Goal: Task Accomplishment & Management: Manage account settings

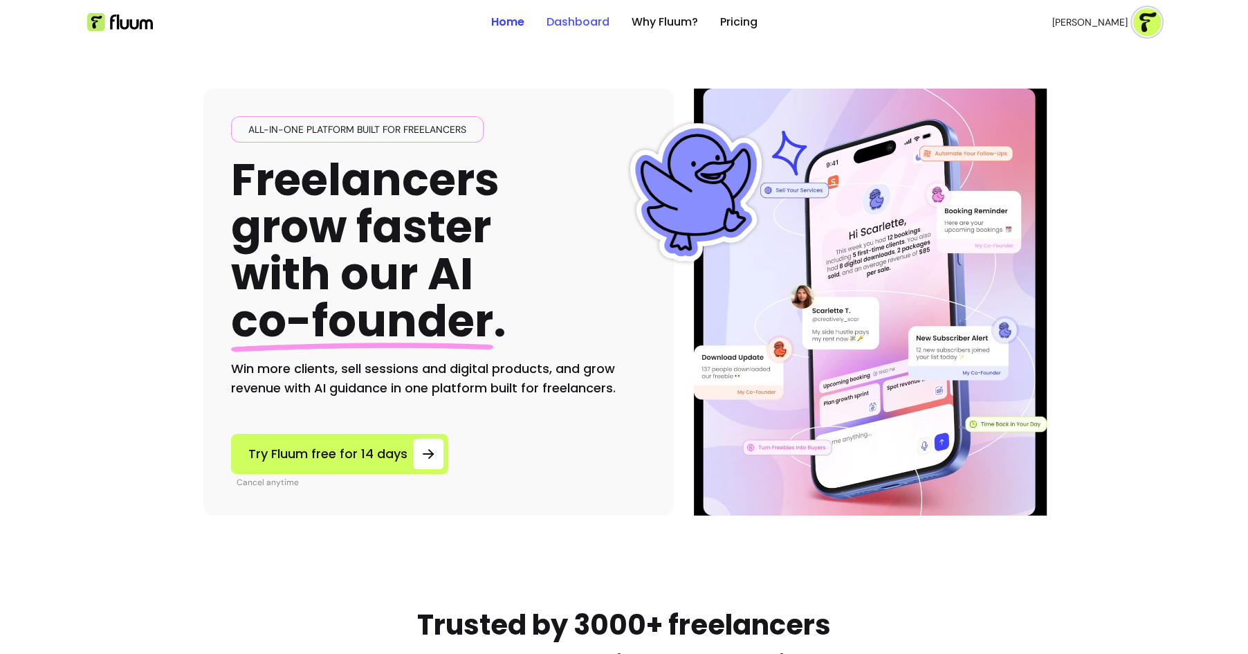
click at [589, 25] on link "Dashboard" at bounding box center [577, 22] width 63 height 17
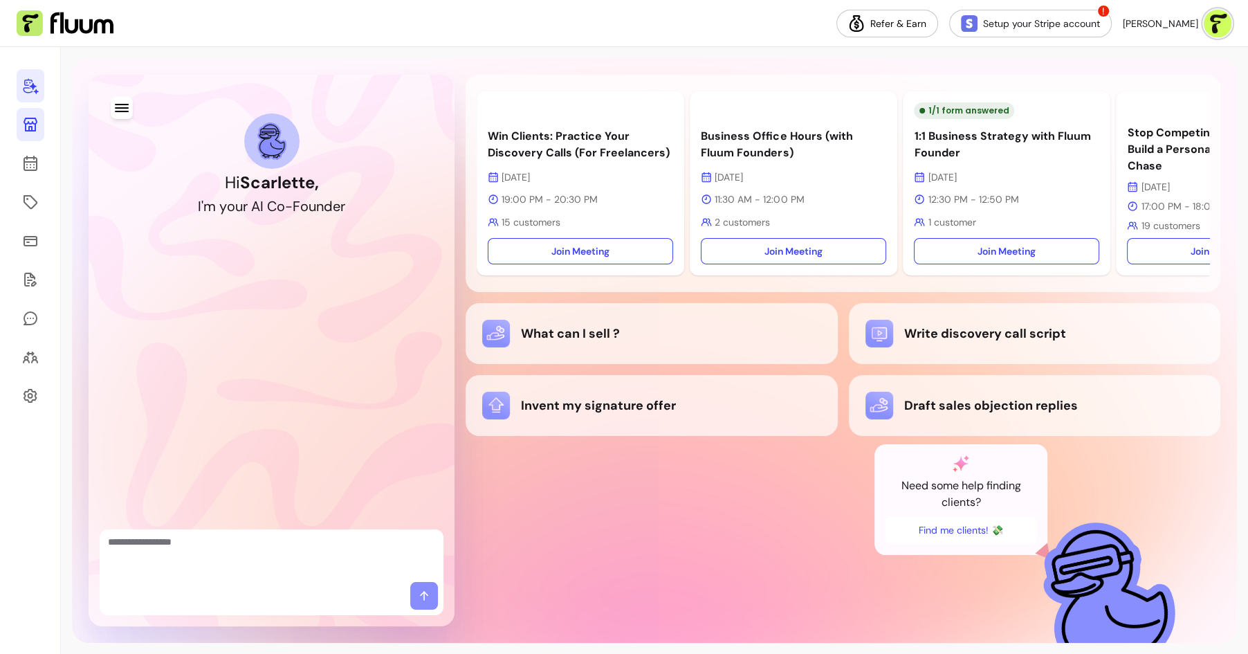
click at [30, 130] on icon at bounding box center [31, 125] width 14 height 14
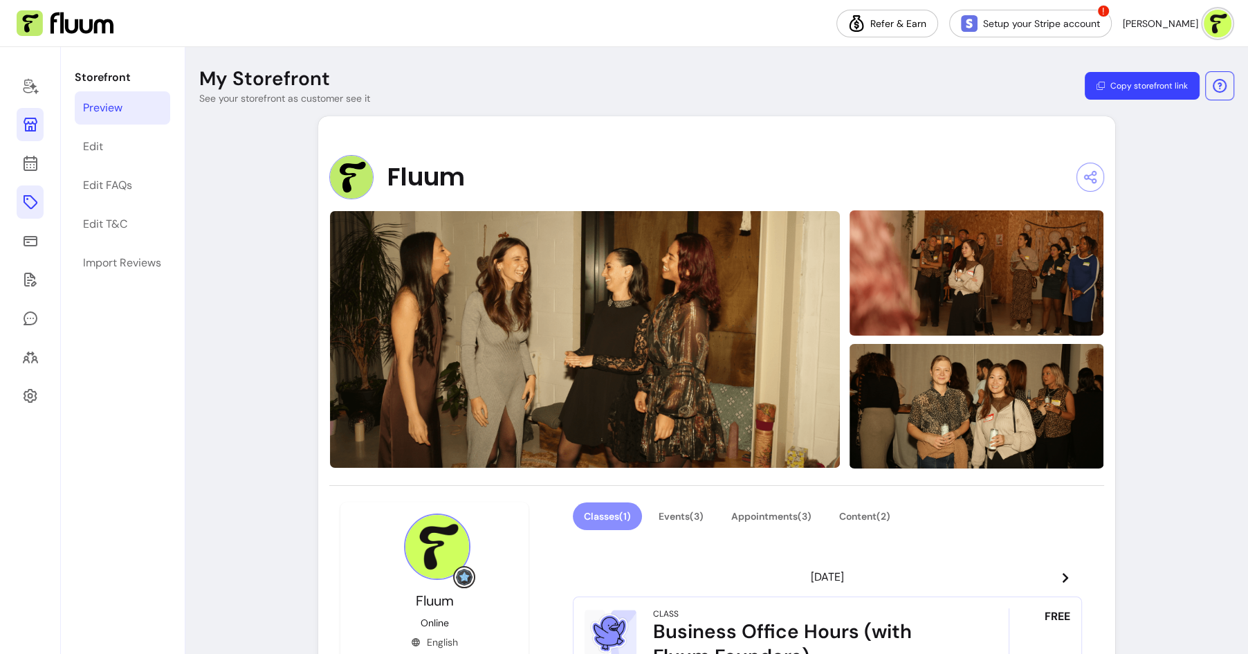
click at [27, 200] on icon at bounding box center [30, 202] width 17 height 17
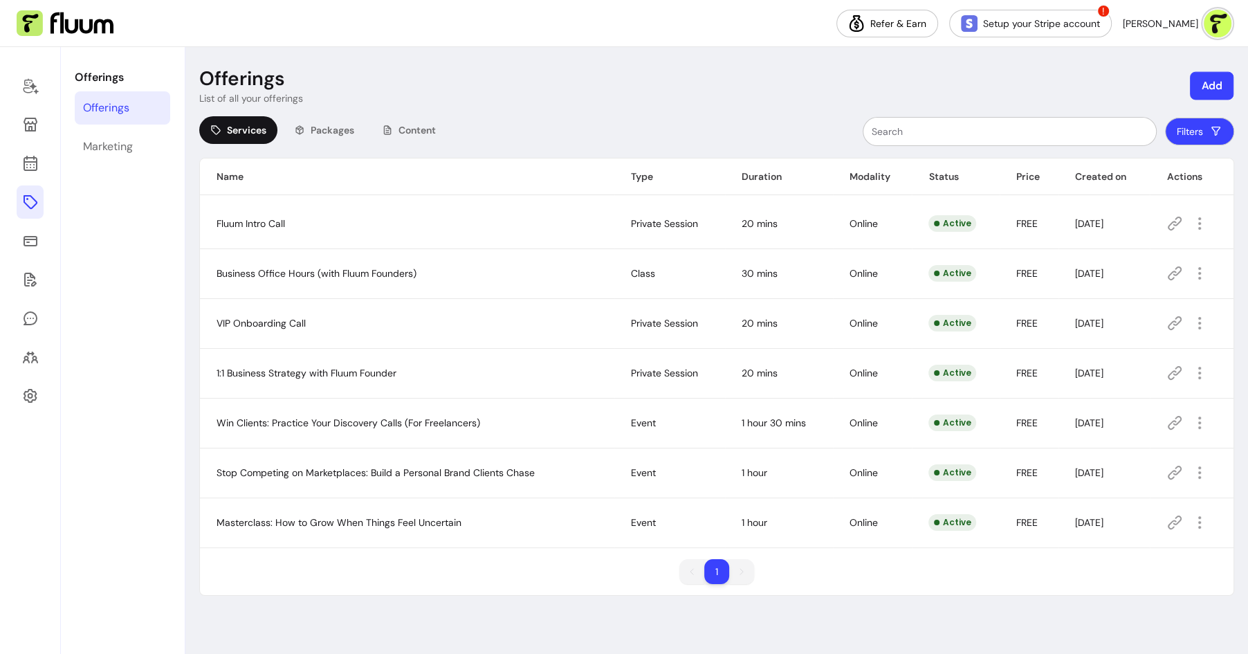
click at [1213, 89] on button "Add" at bounding box center [1212, 86] width 44 height 28
click at [1154, 124] on span "Services" at bounding box center [1147, 121] width 37 height 14
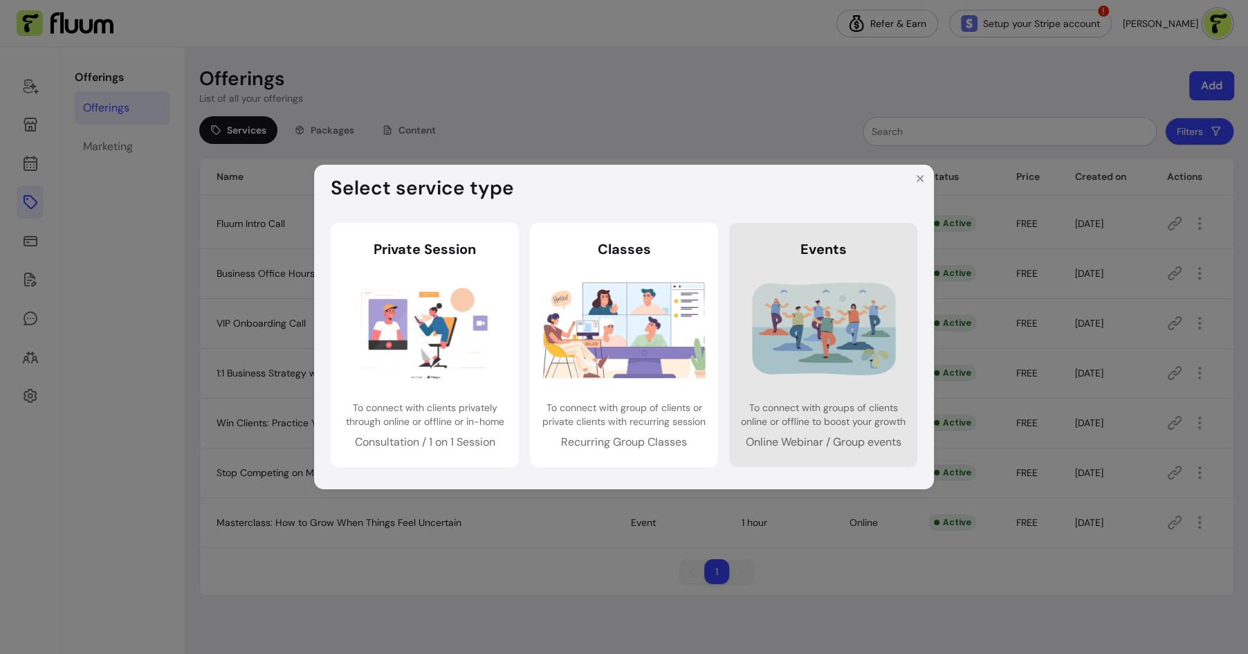
click at [850, 262] on link "Events Events To connect with groups of clients online or offline to boost your…" at bounding box center [823, 345] width 188 height 244
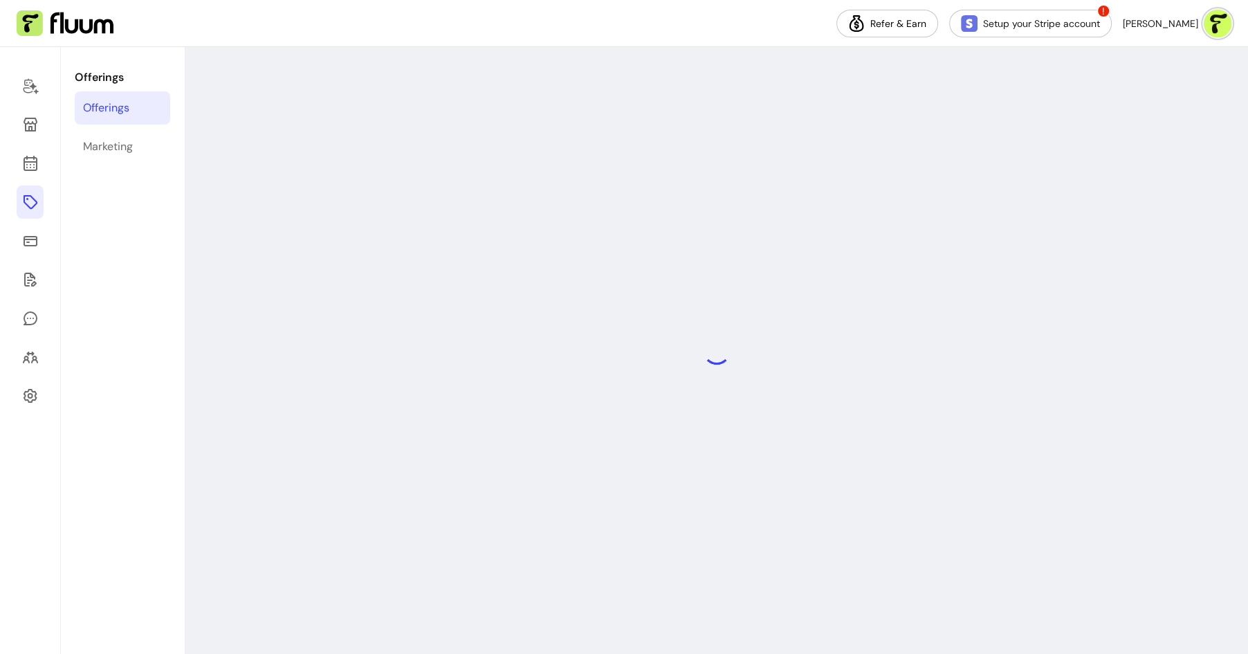
select select "***"
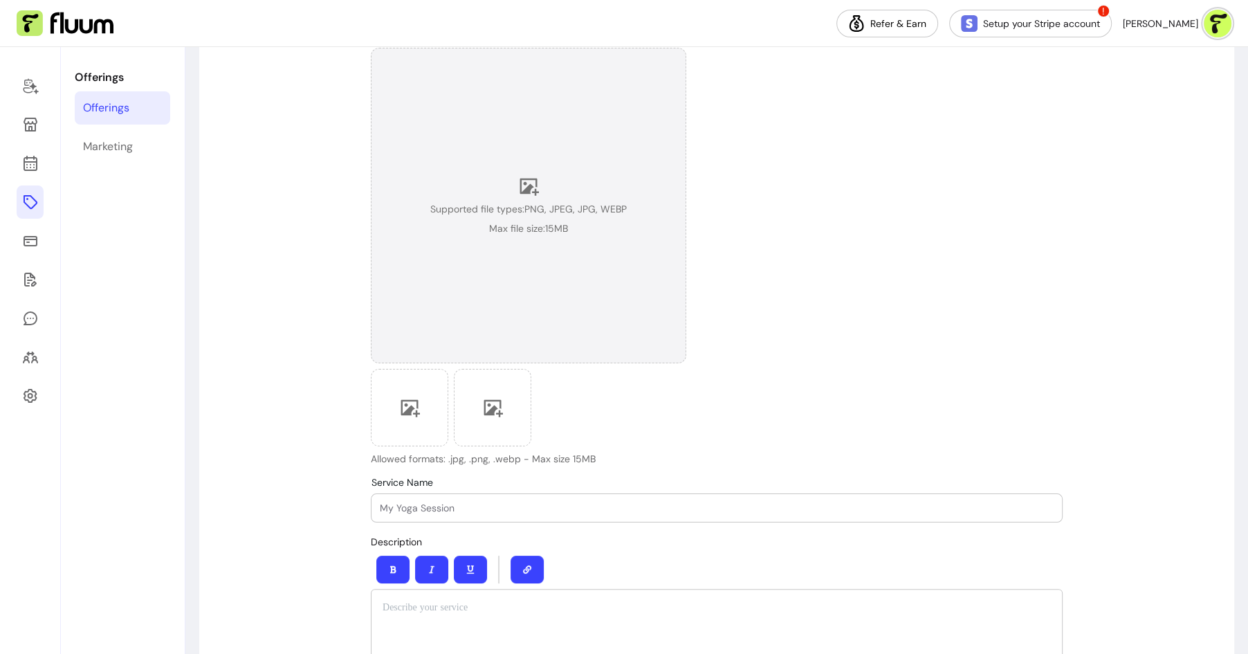
scroll to position [237, 0]
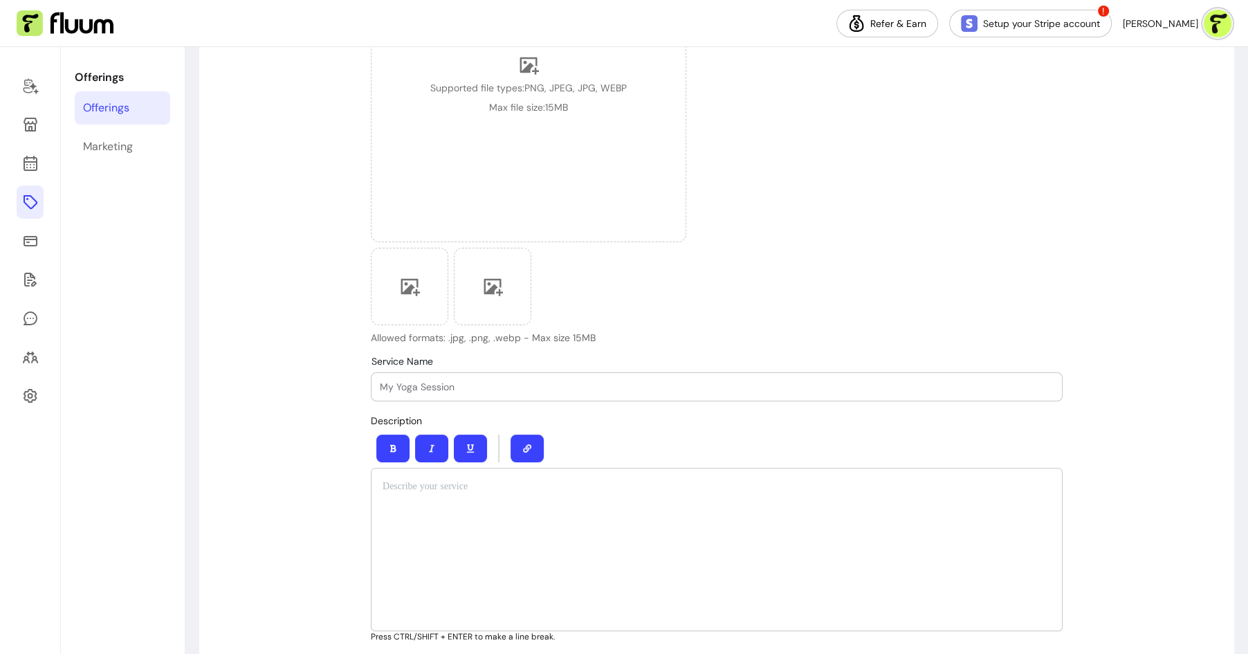
click at [461, 380] on input "Service Name" at bounding box center [717, 387] width 674 height 14
paste input "Finding Silver Linings"
type input "Finding Silver Linings - A Gratitude Workshop"
click at [459, 560] on div at bounding box center [717, 549] width 692 height 163
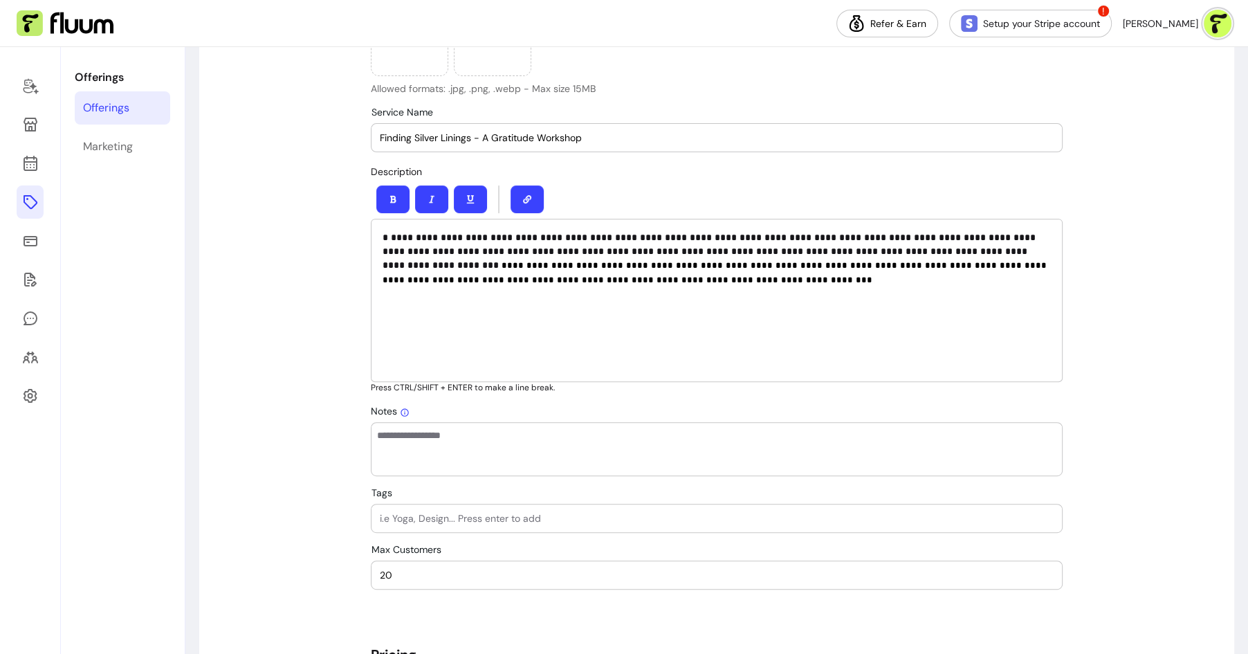
scroll to position [489, 0]
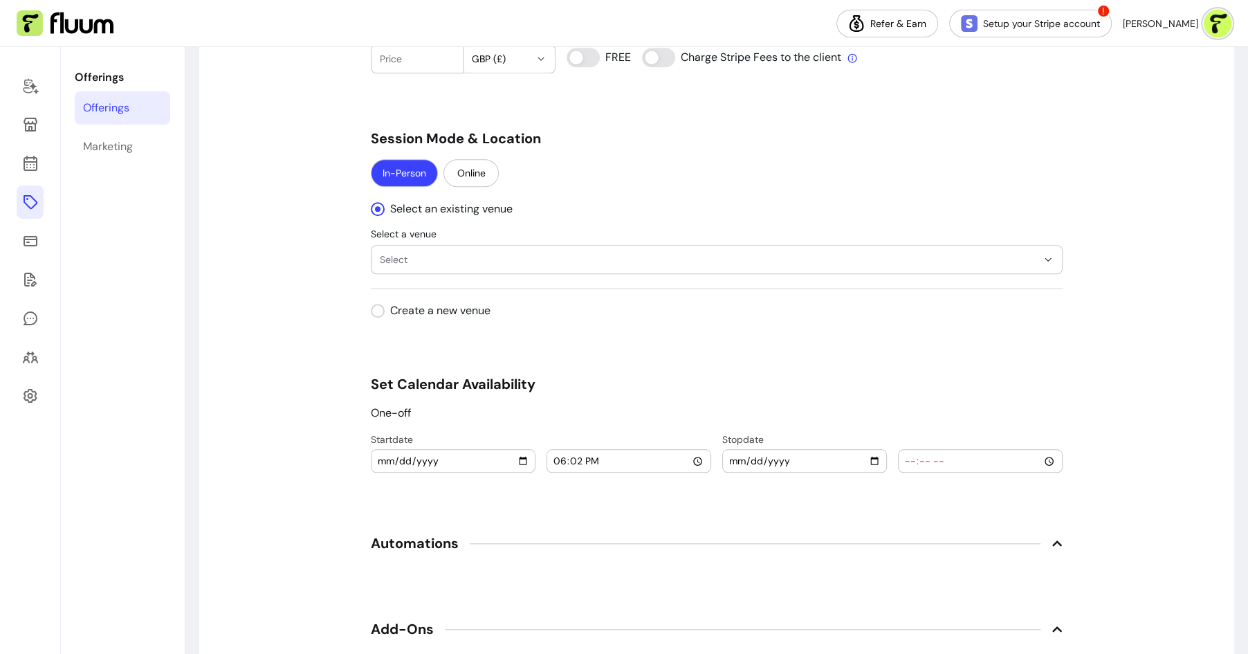
scroll to position [1183, 0]
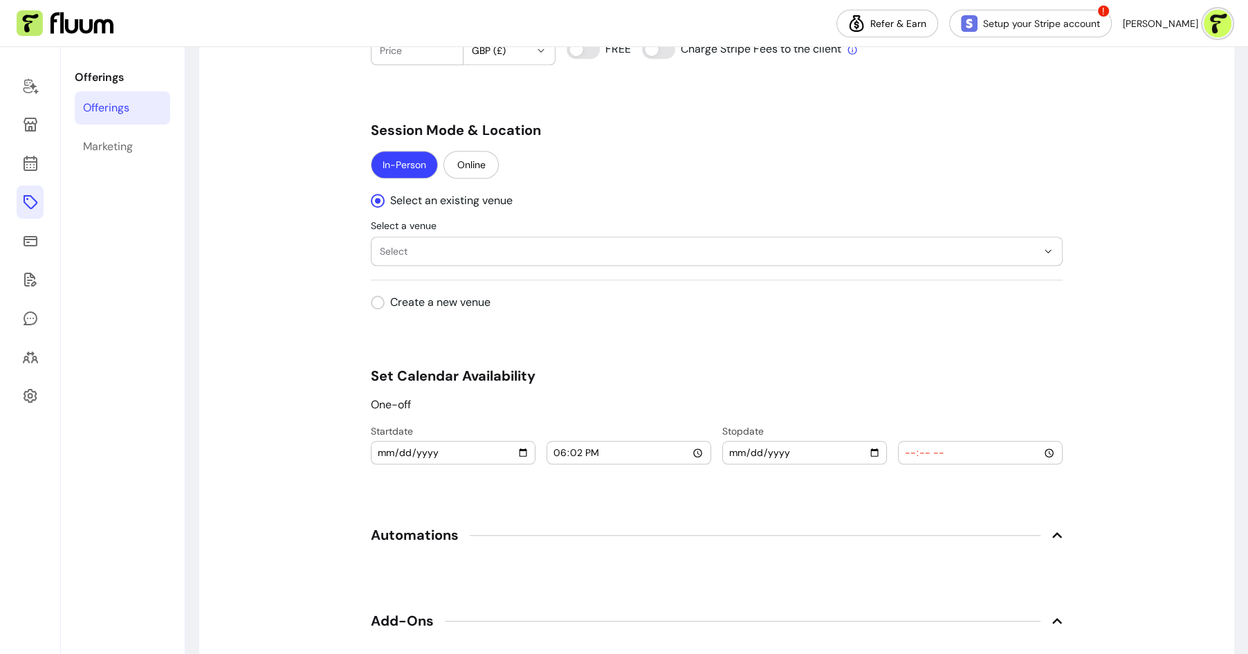
click at [426, 445] on input "2025-10-08" at bounding box center [453, 452] width 152 height 15
click at [520, 445] on input "2025-10-08" at bounding box center [453, 452] width 152 height 15
type input "2025-11-20"
click at [558, 446] on input "18:02" at bounding box center [629, 452] width 152 height 15
type input "12:00"
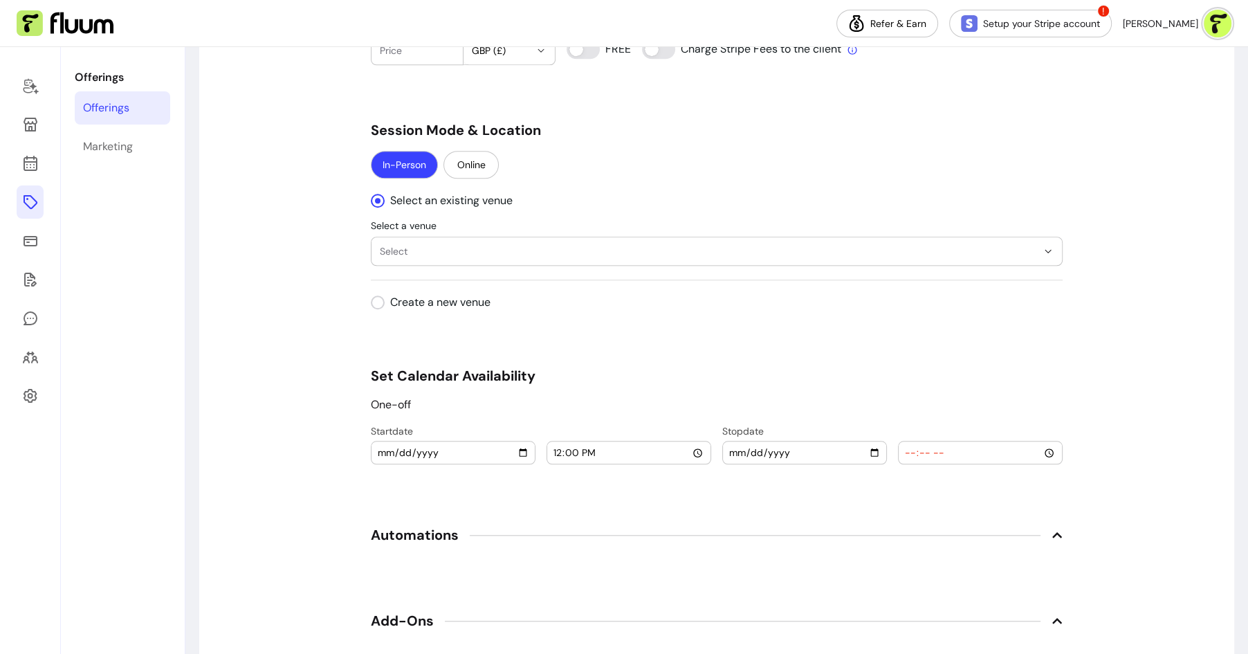
click at [731, 452] on input "date" at bounding box center [804, 452] width 152 height 15
type input "2025-11-20"
click at [914, 446] on input "time" at bounding box center [980, 452] width 152 height 15
type input "14:00"
click at [826, 358] on div "**********" at bounding box center [717, 37] width 692 height 2203
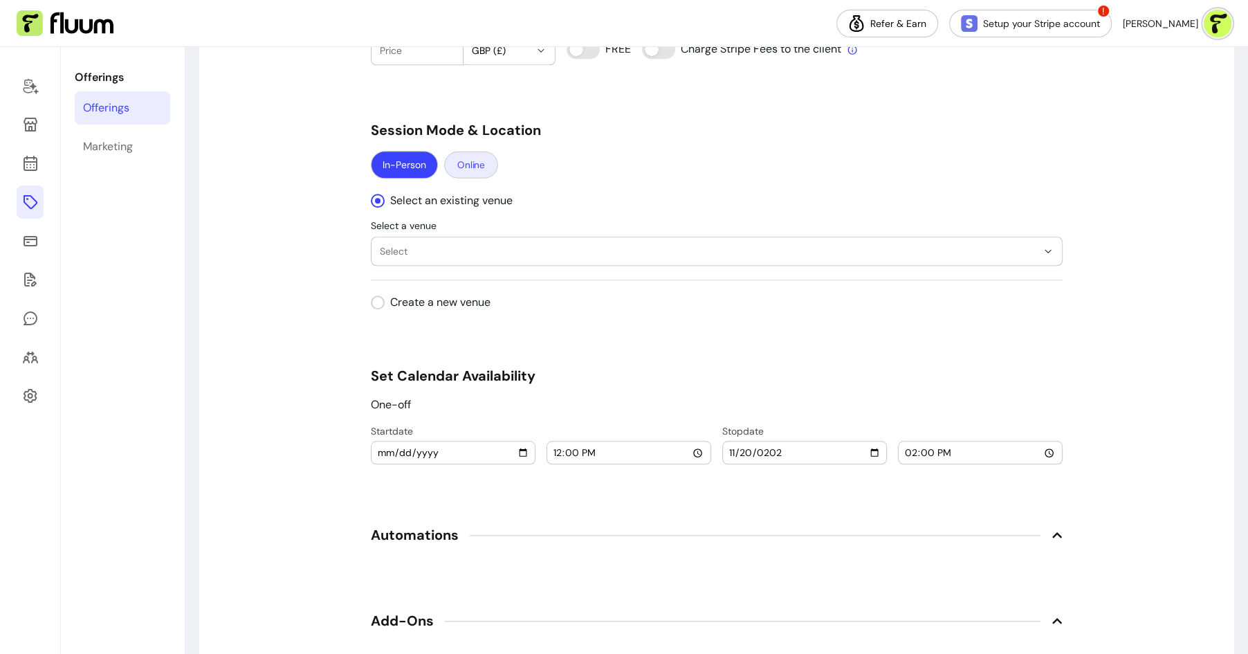
click at [476, 157] on button "Online" at bounding box center [471, 164] width 54 height 27
select select "****"
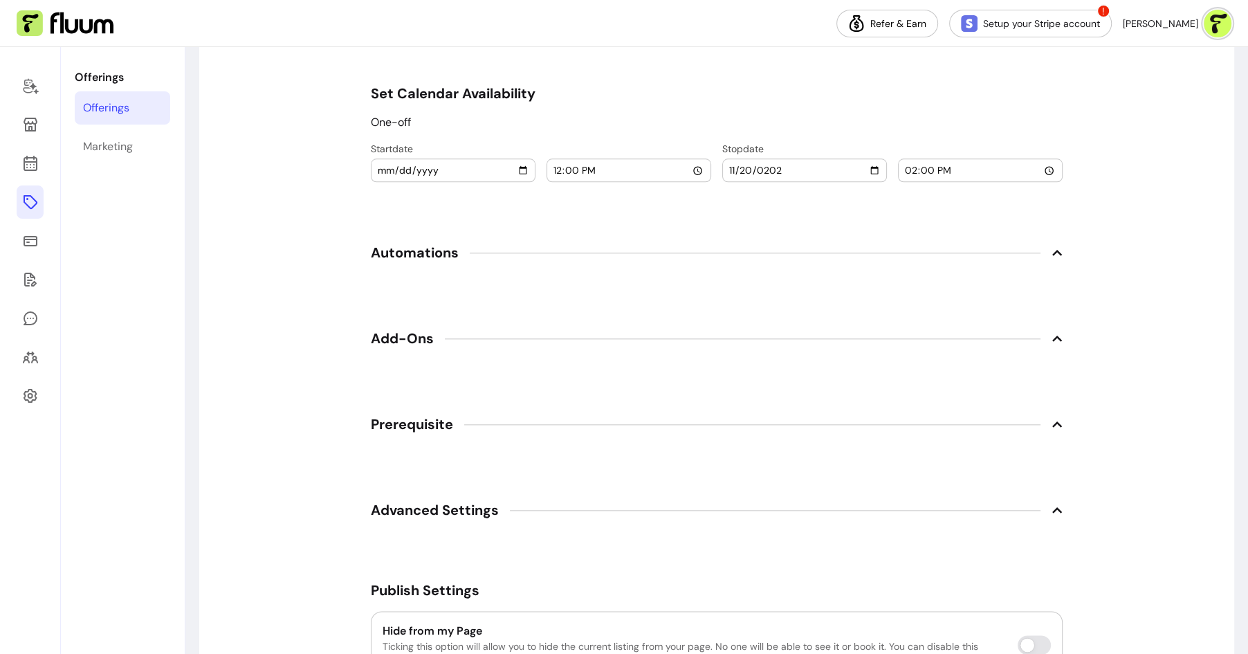
scroll to position [1402, 0]
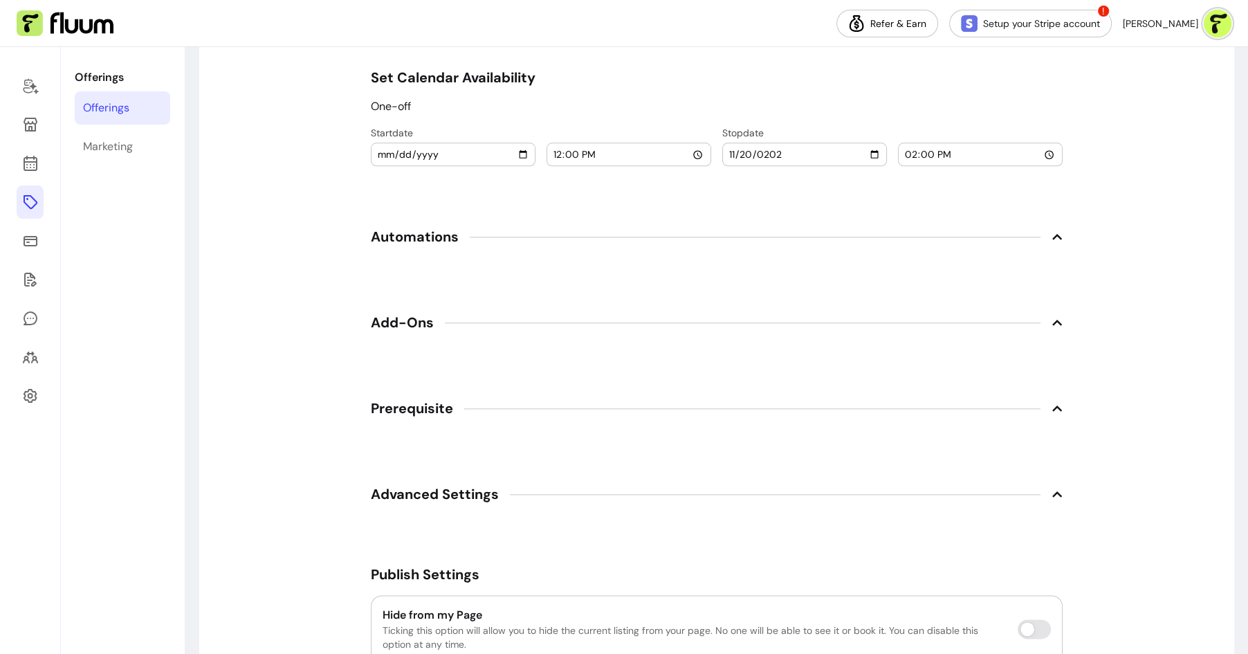
click at [746, 405] on span "Prerequisite" at bounding box center [717, 408] width 692 height 30
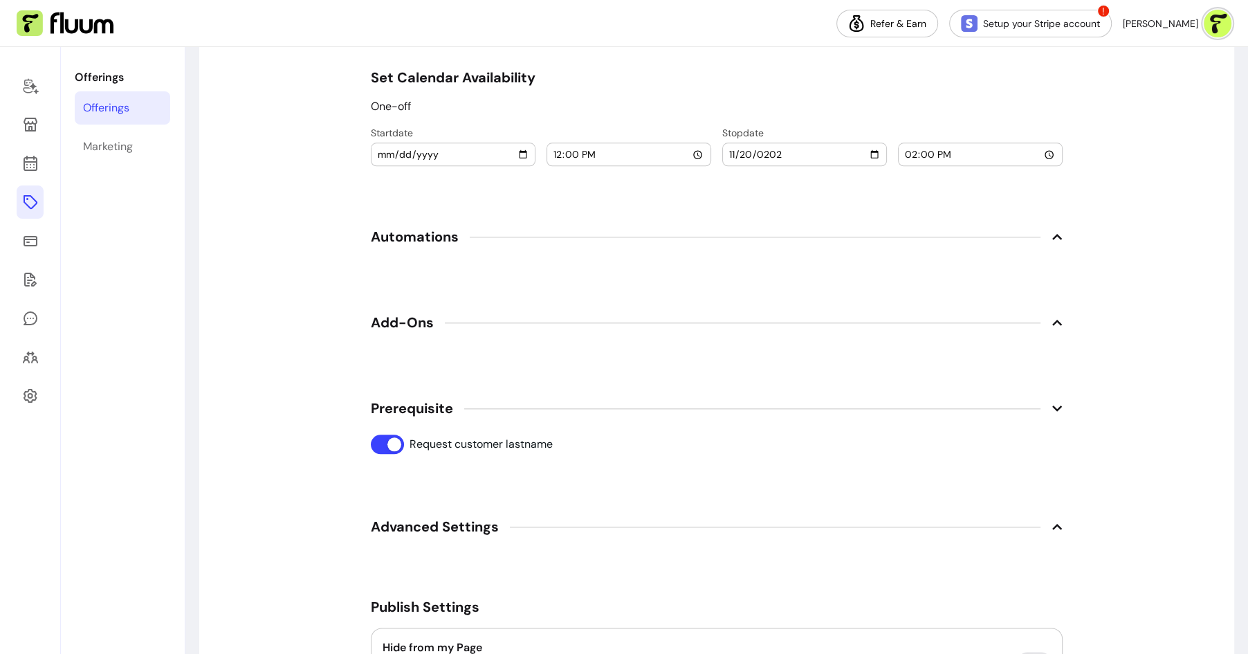
click at [506, 528] on span "Advanced Settings" at bounding box center [717, 526] width 692 height 30
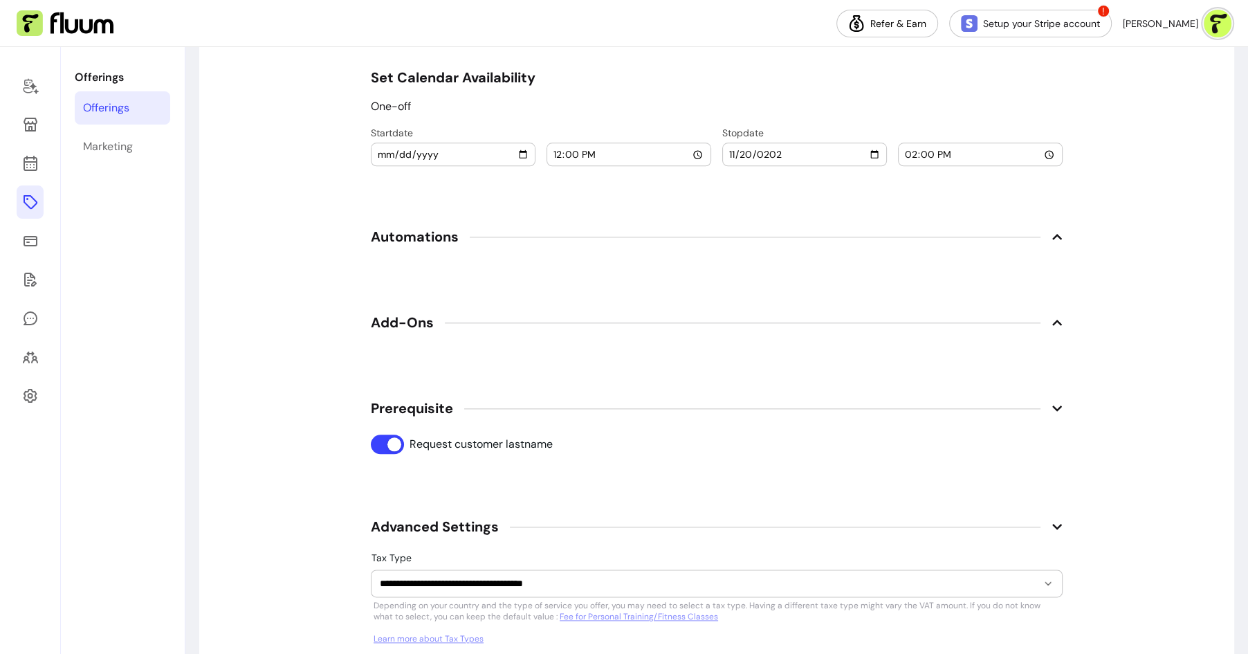
click at [505, 528] on span "Advanced Settings" at bounding box center [717, 526] width 692 height 30
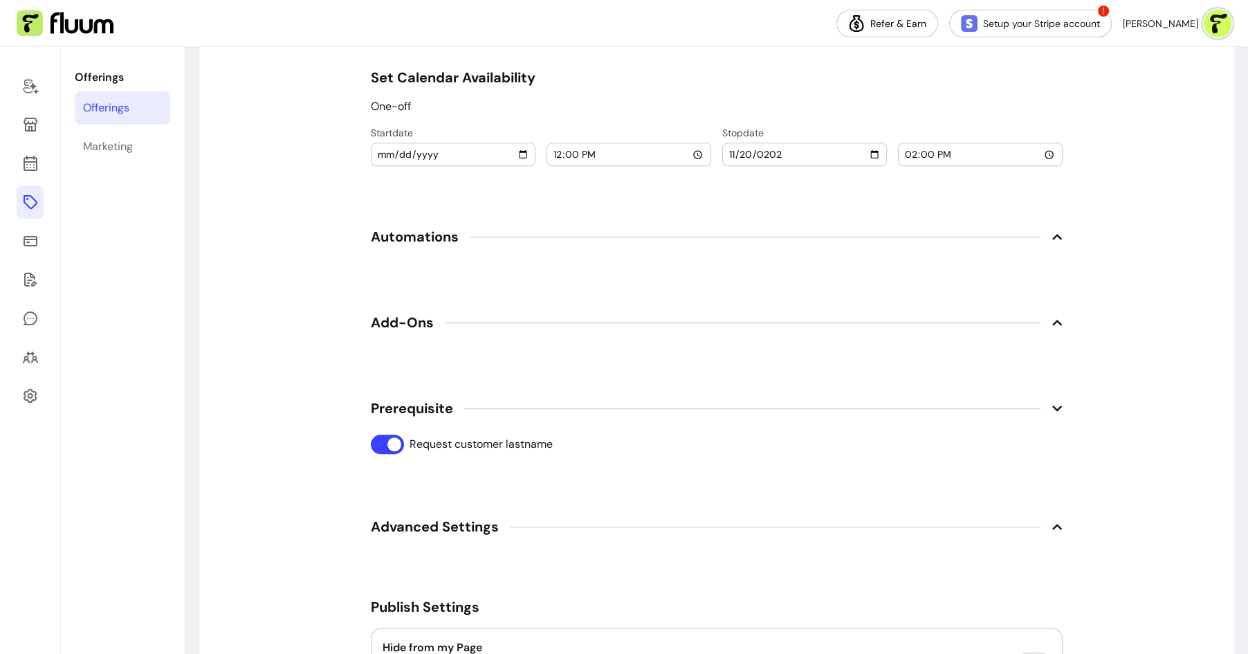
click at [527, 307] on span "Add-Ons" at bounding box center [717, 322] width 692 height 30
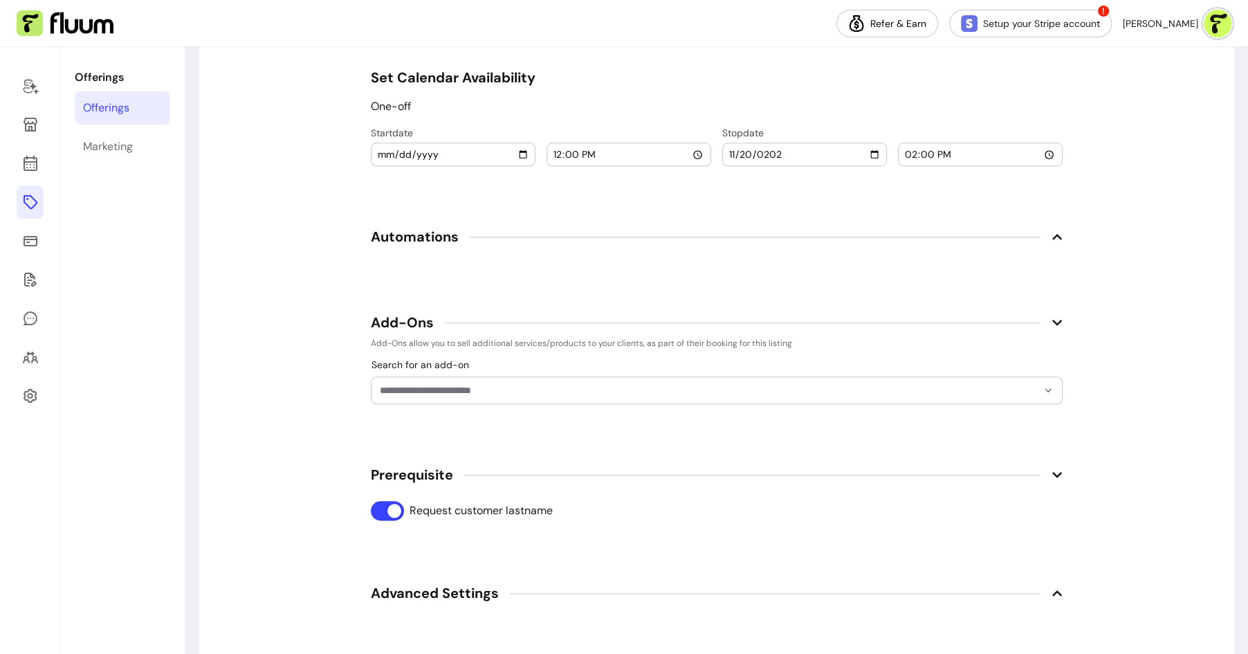
click at [524, 309] on span "Add-Ons" at bounding box center [717, 322] width 692 height 30
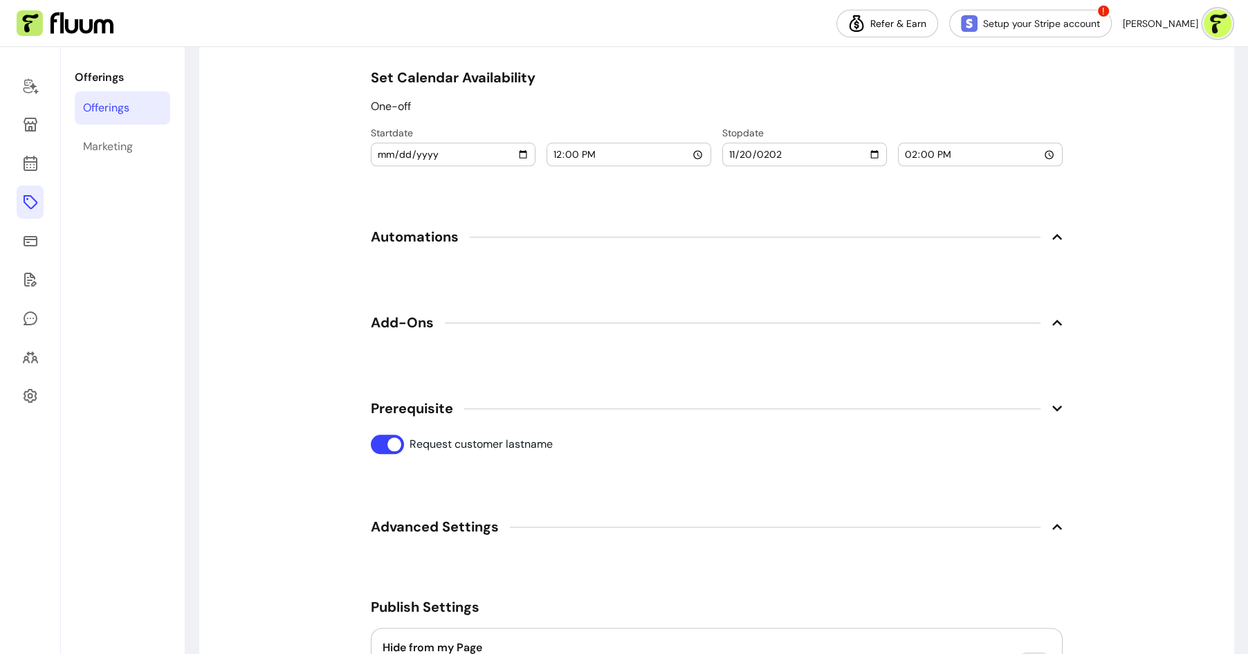
click at [539, 228] on span "Automations" at bounding box center [717, 236] width 692 height 30
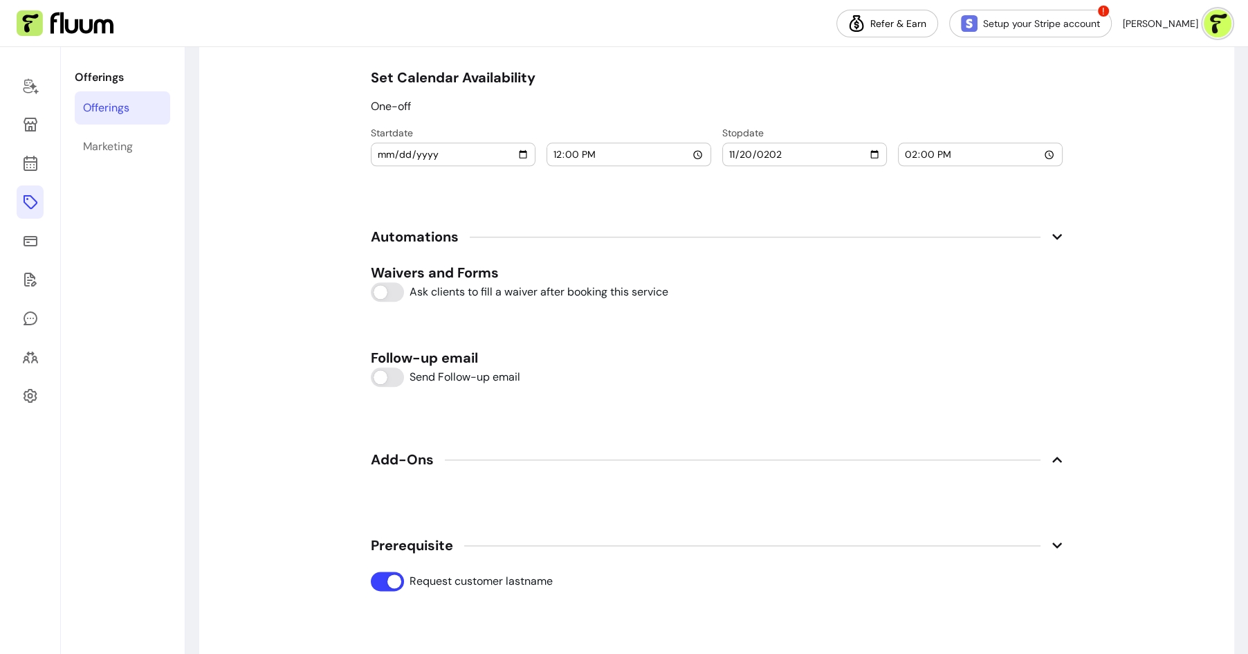
click at [539, 228] on span "Automations" at bounding box center [717, 236] width 692 height 30
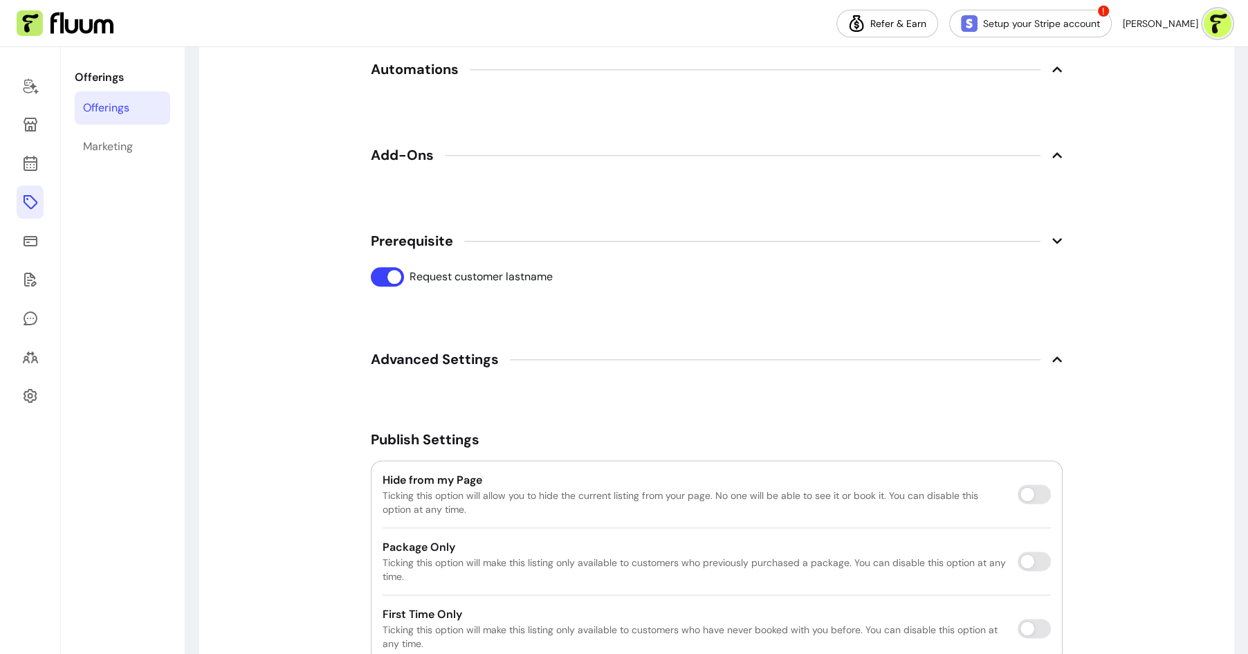
scroll to position [1678, 0]
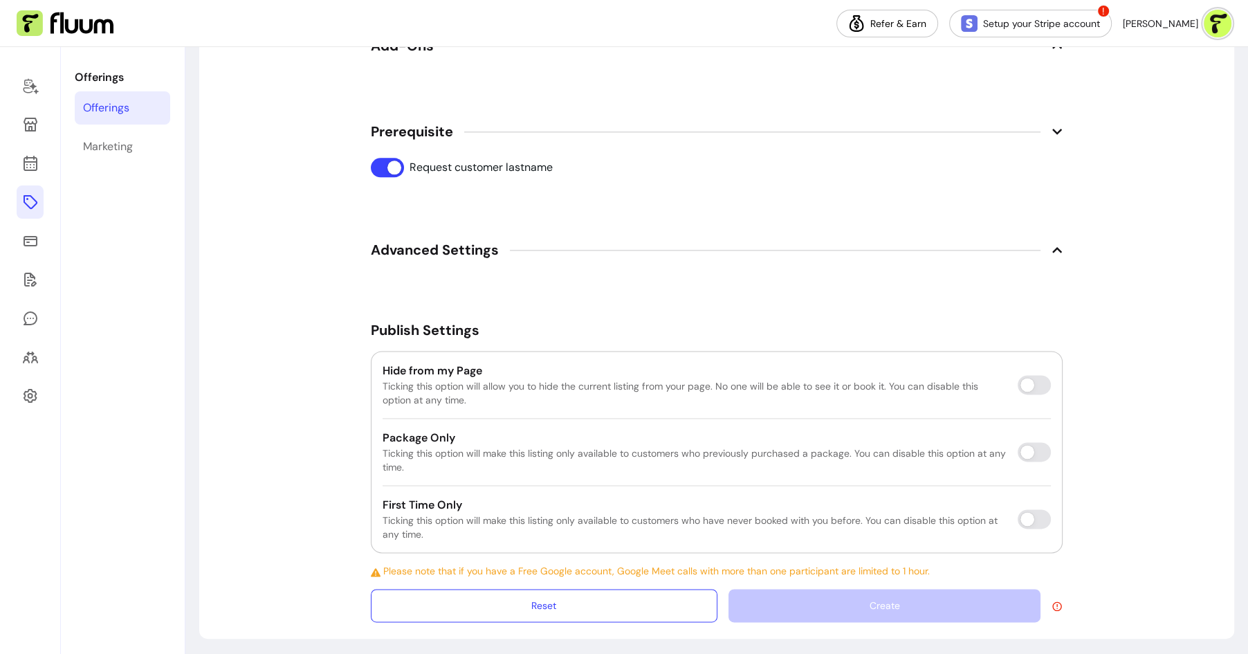
click at [600, 249] on span "Advanced Settings" at bounding box center [717, 250] width 692 height 30
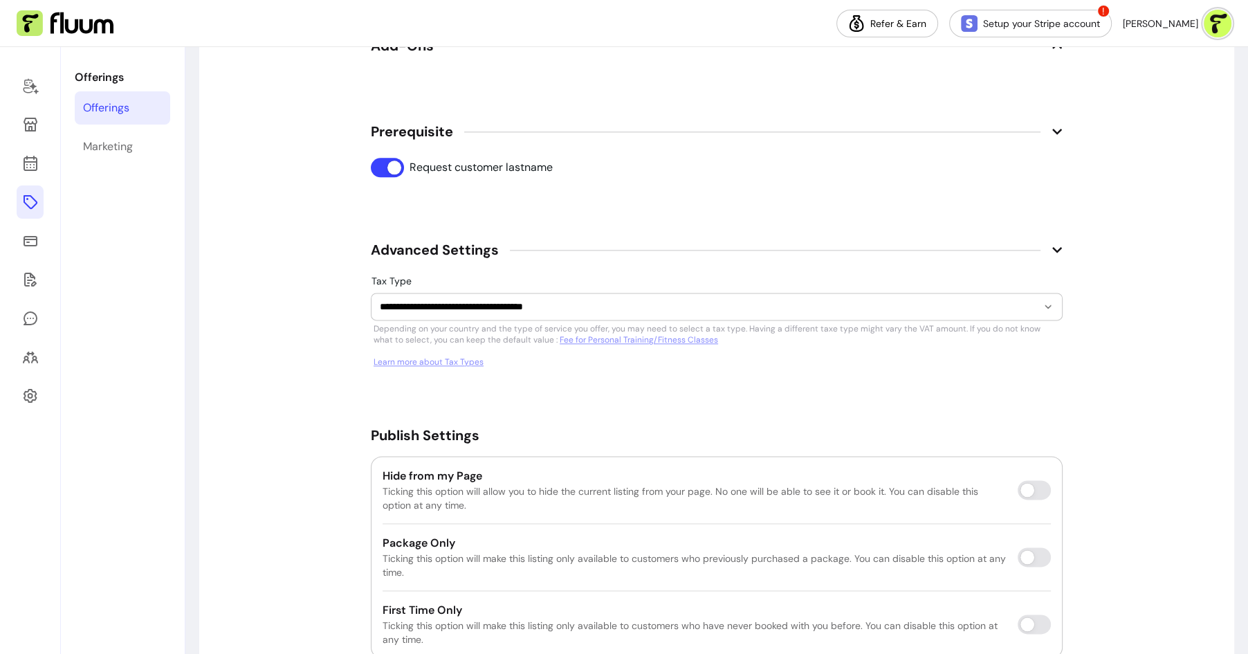
click at [600, 249] on span "Advanced Settings" at bounding box center [717, 250] width 692 height 30
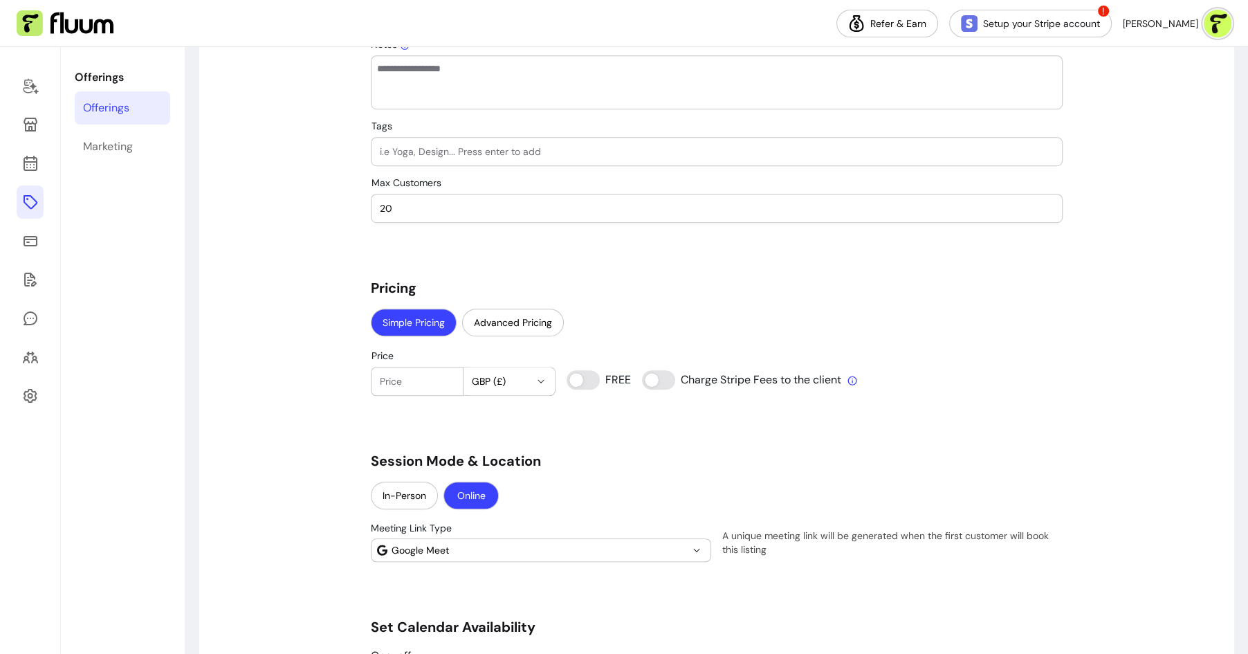
scroll to position [852, 0]
type input "0"
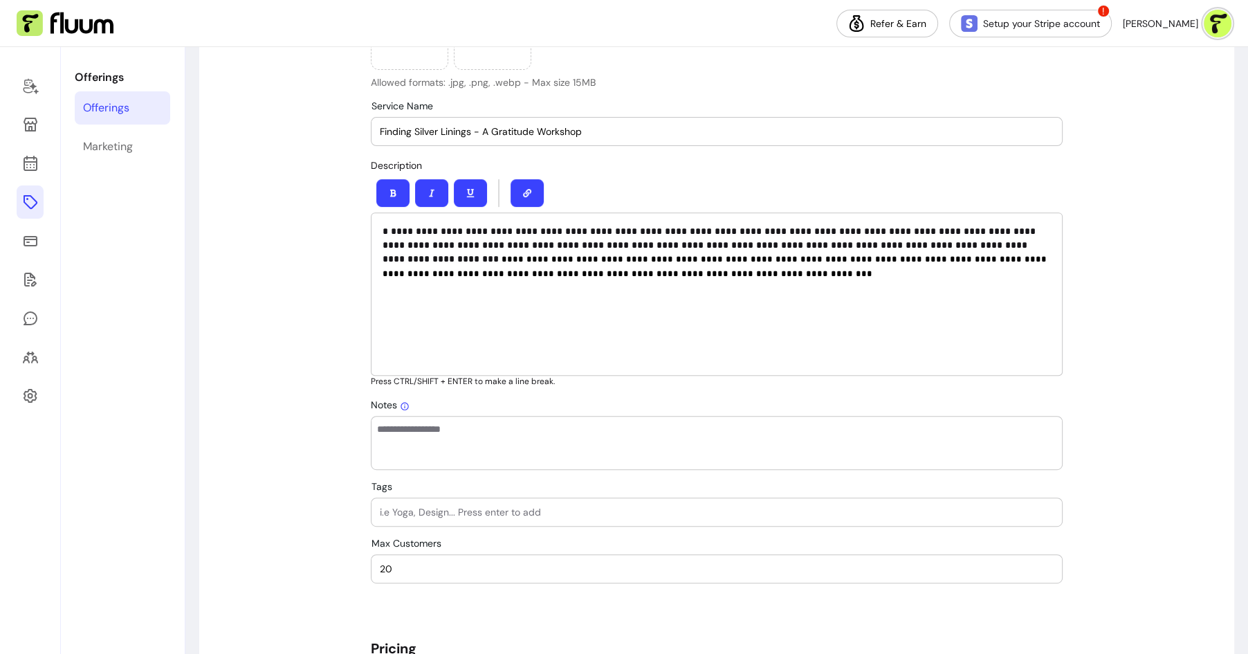
scroll to position [458, 0]
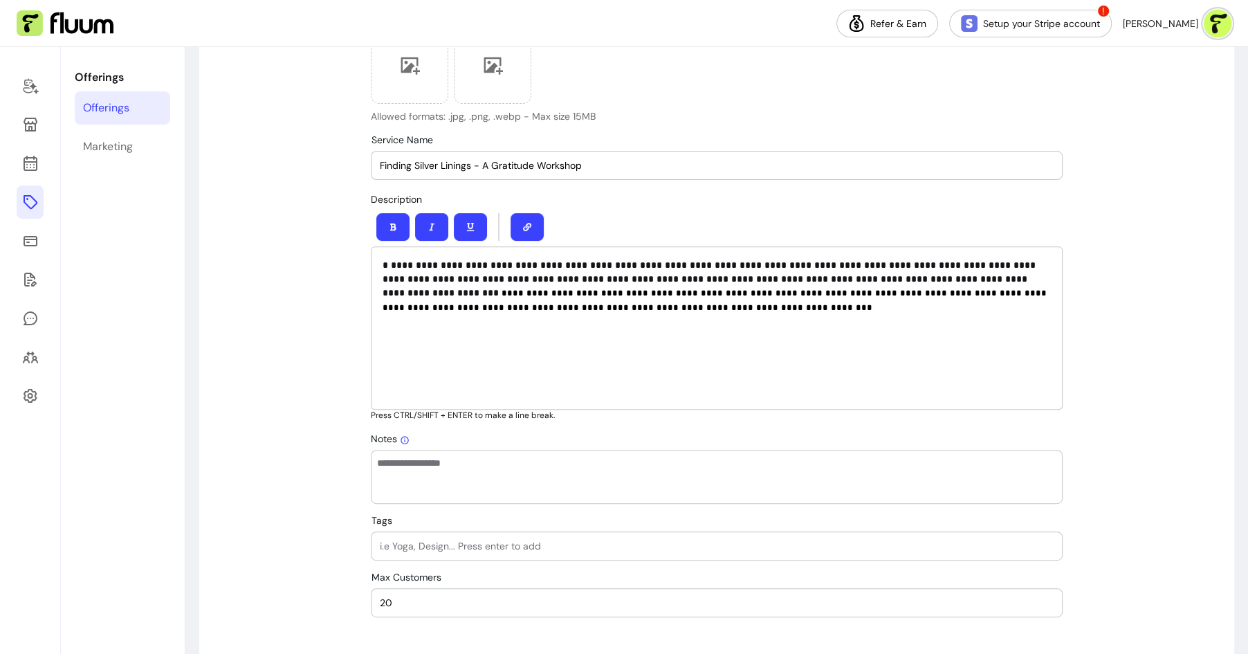
click at [513, 607] on input "20" at bounding box center [717, 603] width 674 height 14
type input "2"
type input "30"
click at [448, 539] on input "Tags" at bounding box center [717, 546] width 674 height 14
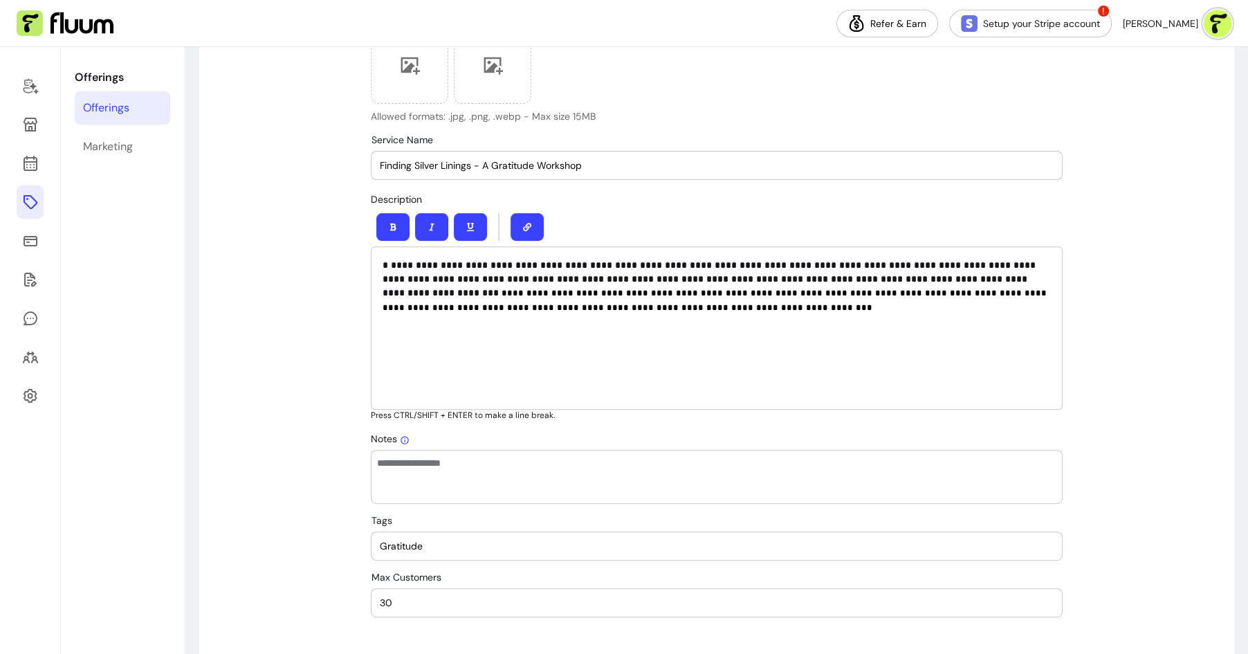
type input "Gratitude"
click at [441, 553] on div at bounding box center [717, 546] width 674 height 28
type input "Self-care"
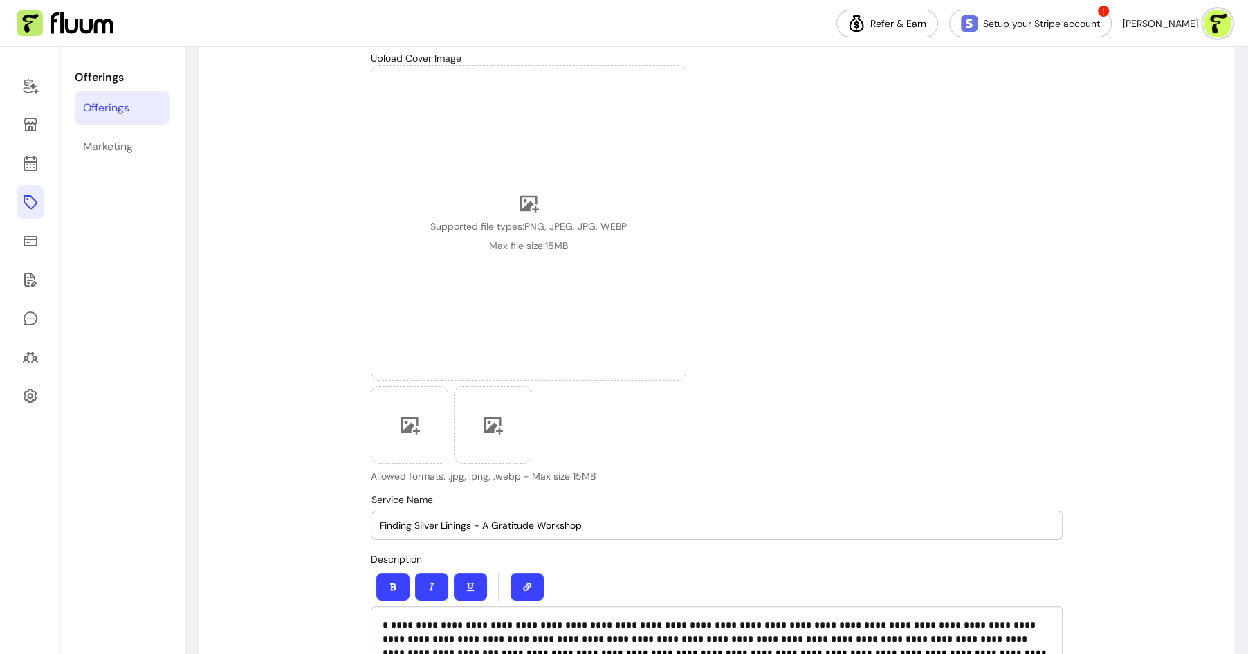
scroll to position [90, 0]
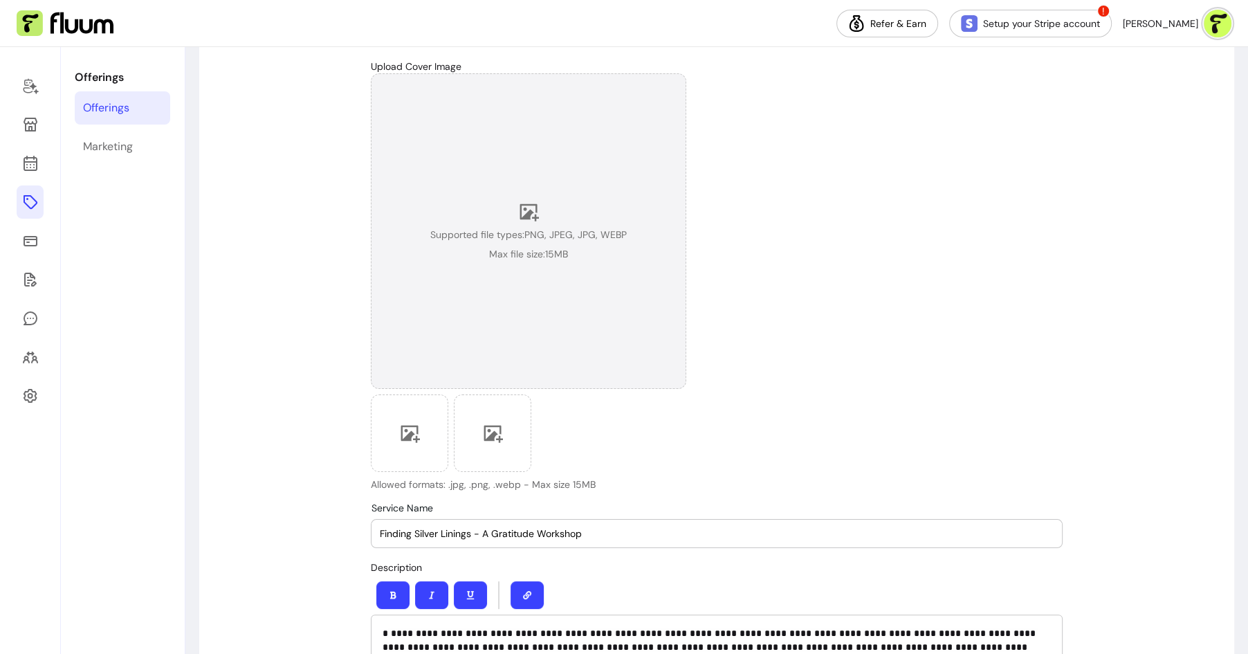
click at [531, 293] on div "Supported file types: PNG, JPEG, JPG, WEBP Max file size: 15 MB" at bounding box center [528, 230] width 315 height 315
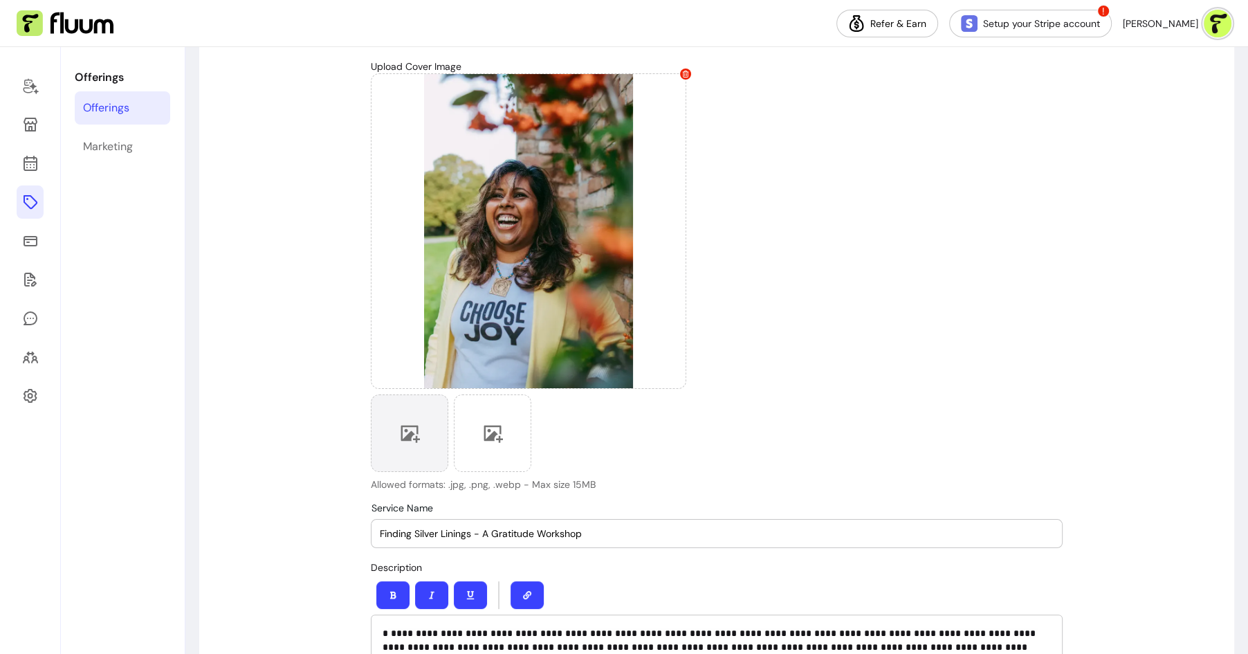
click at [421, 432] on div at bounding box center [409, 432] width 77 height 77
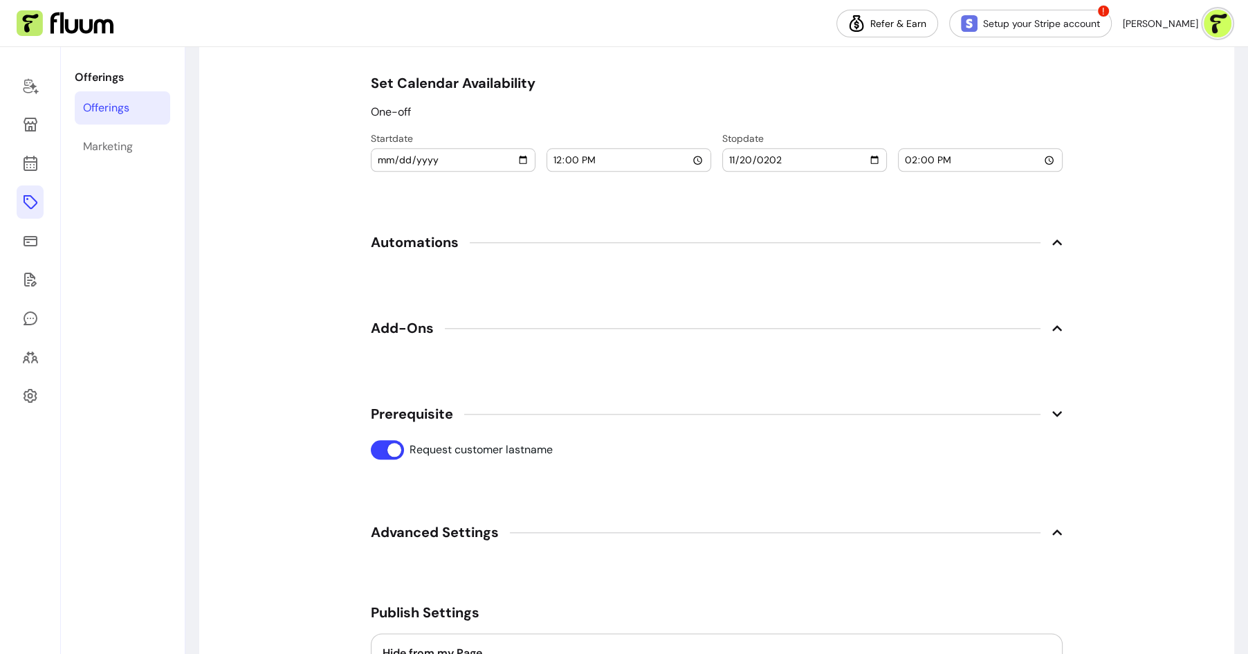
scroll to position [1697, 0]
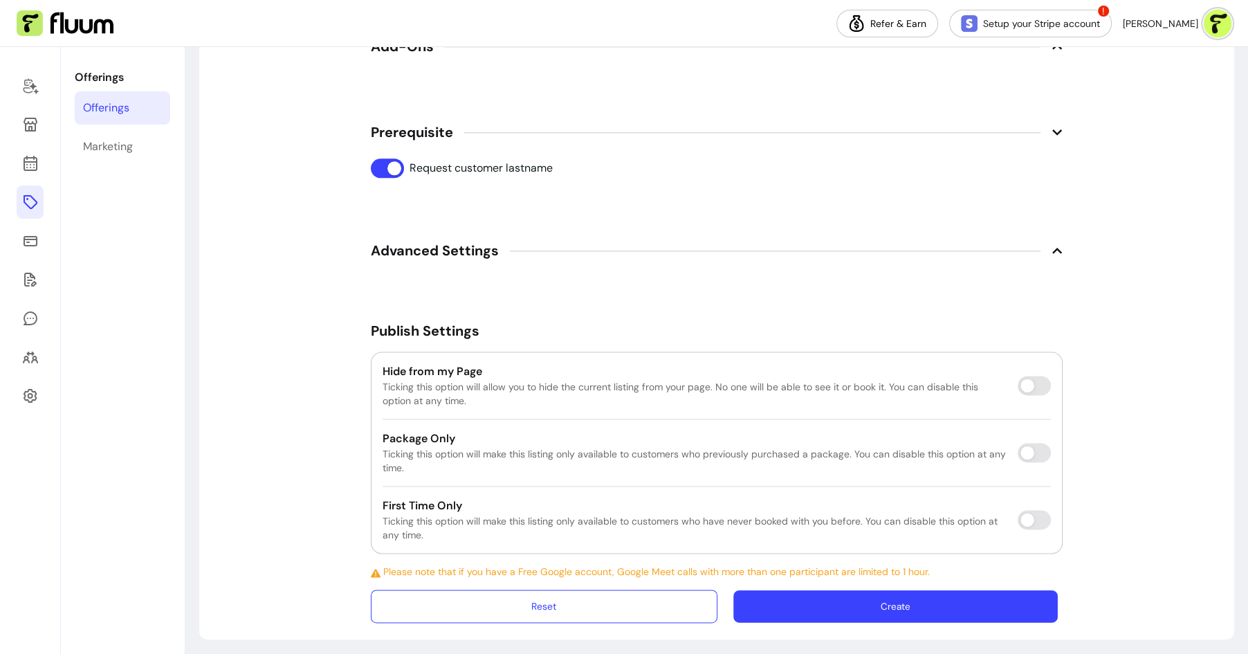
click at [951, 600] on button "Create" at bounding box center [895, 606] width 324 height 33
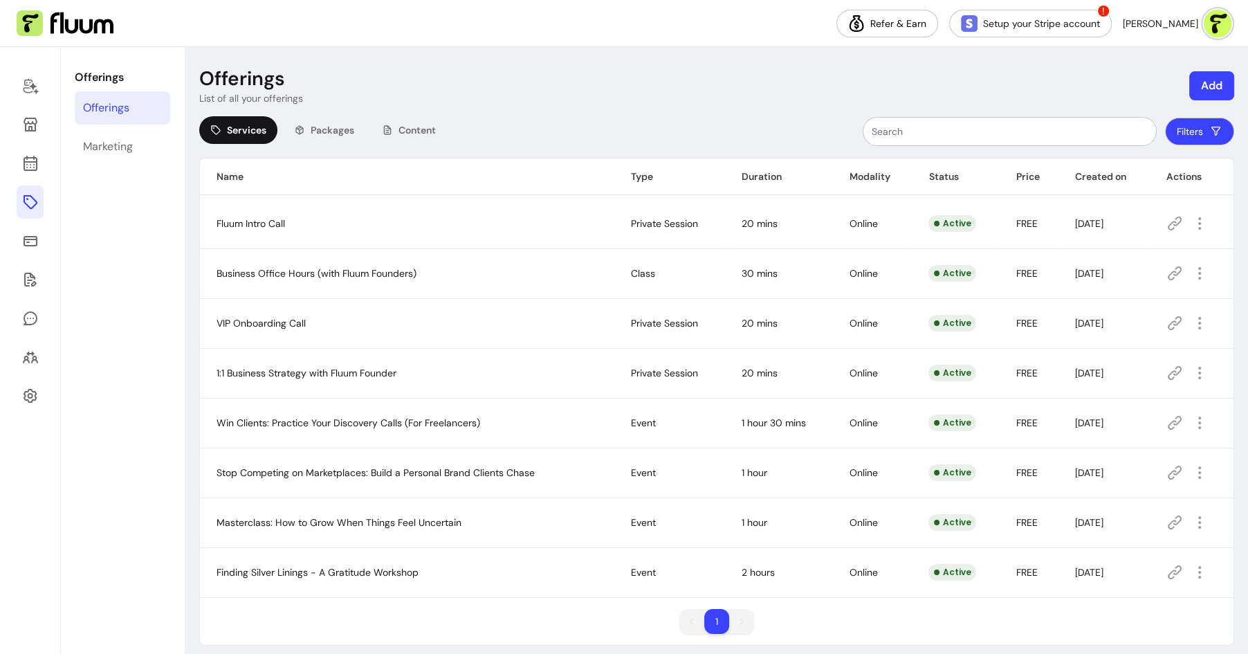
click at [1164, 568] on td at bounding box center [1192, 572] width 84 height 50
click at [1169, 568] on icon at bounding box center [1174, 572] width 17 height 17
click at [1200, 570] on icon "button" at bounding box center [1199, 572] width 17 height 17
click at [1137, 445] on span "Amend" at bounding box center [1150, 446] width 101 height 14
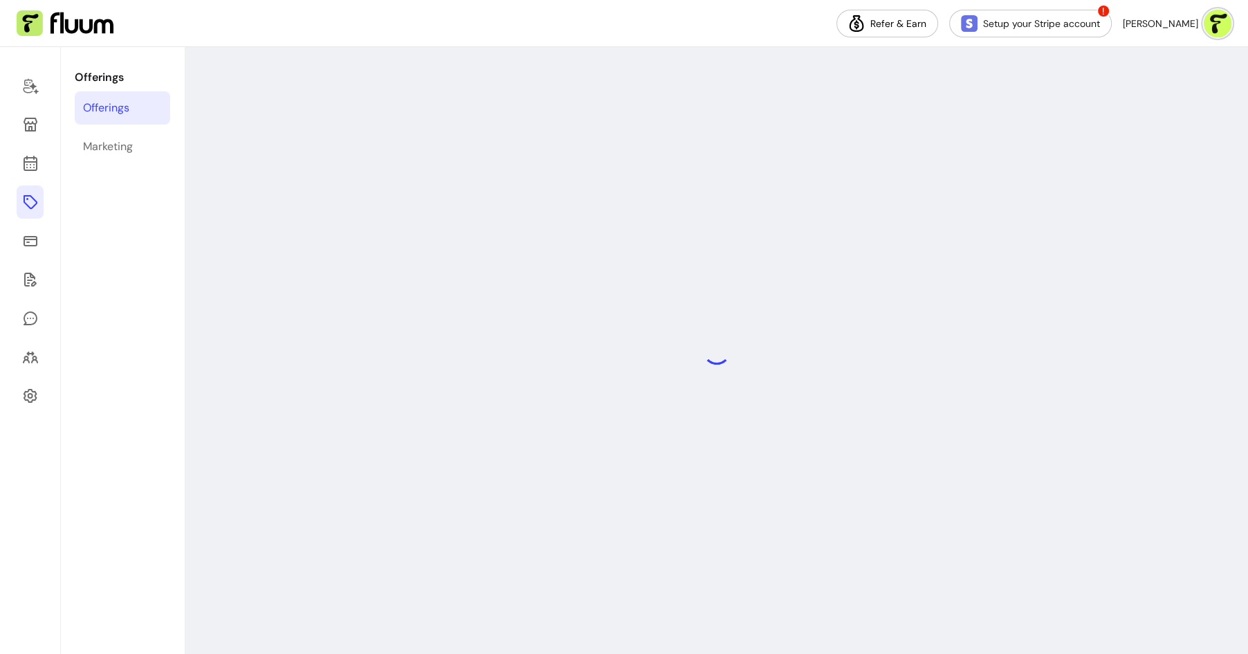
select select "***"
select select "****"
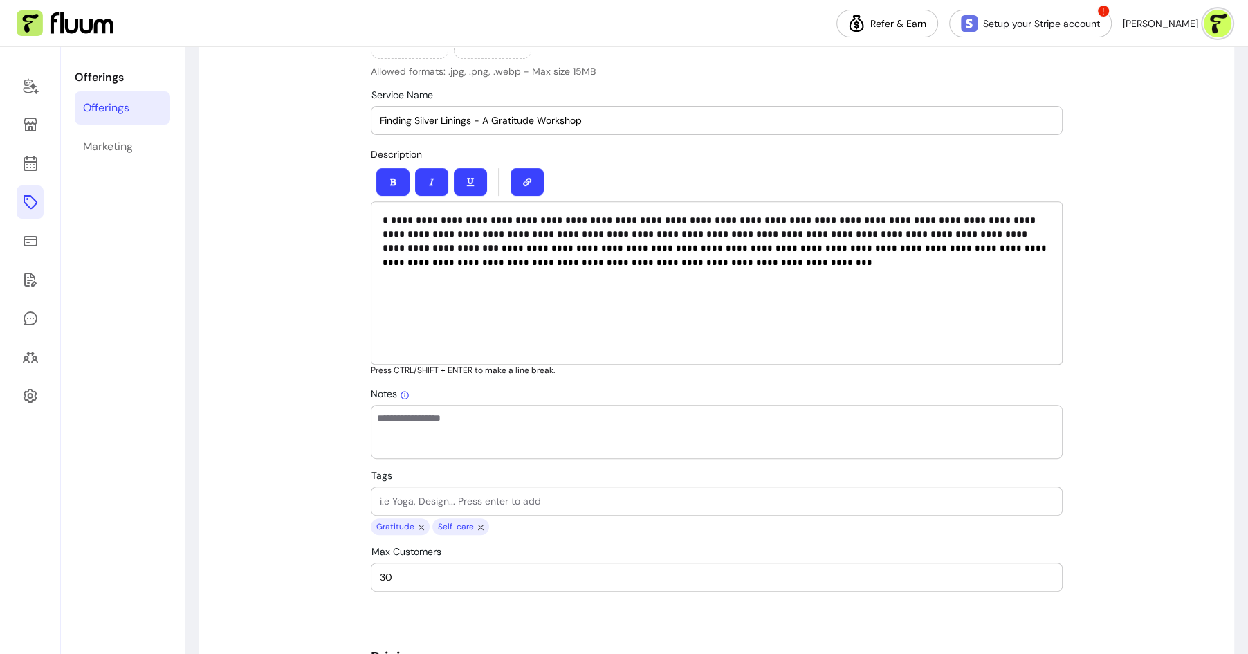
scroll to position [497, 0]
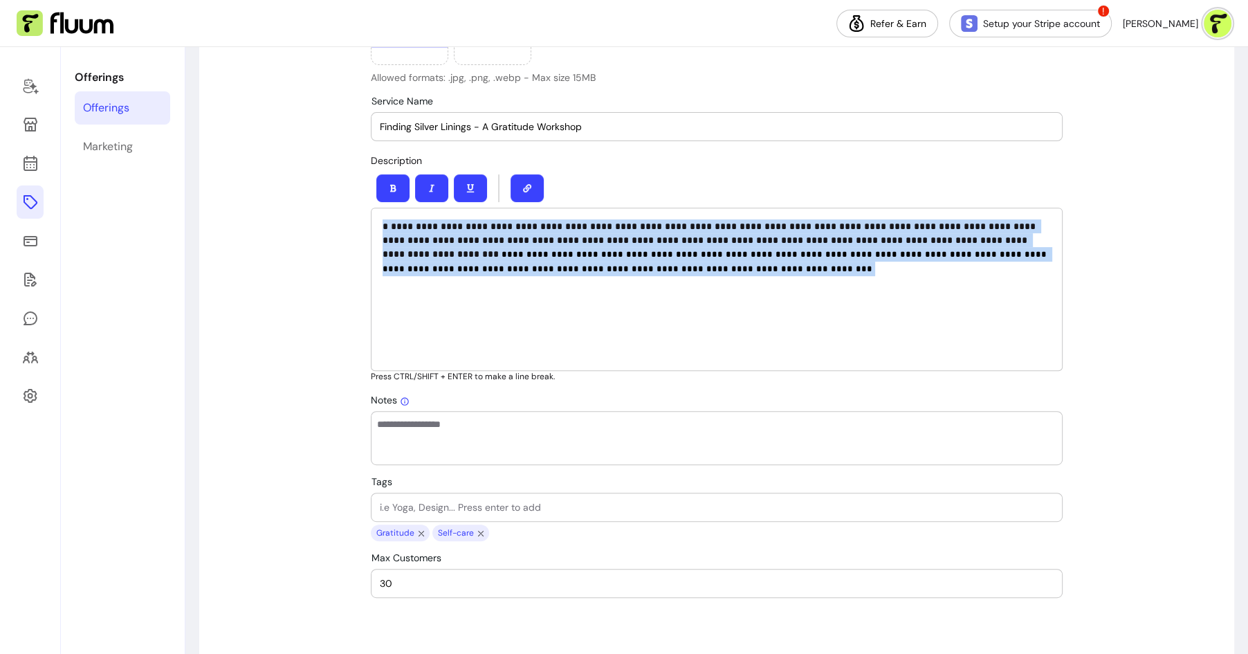
drag, startPoint x: 525, startPoint y: 279, endPoint x: 362, endPoint y: 210, distance: 177.3
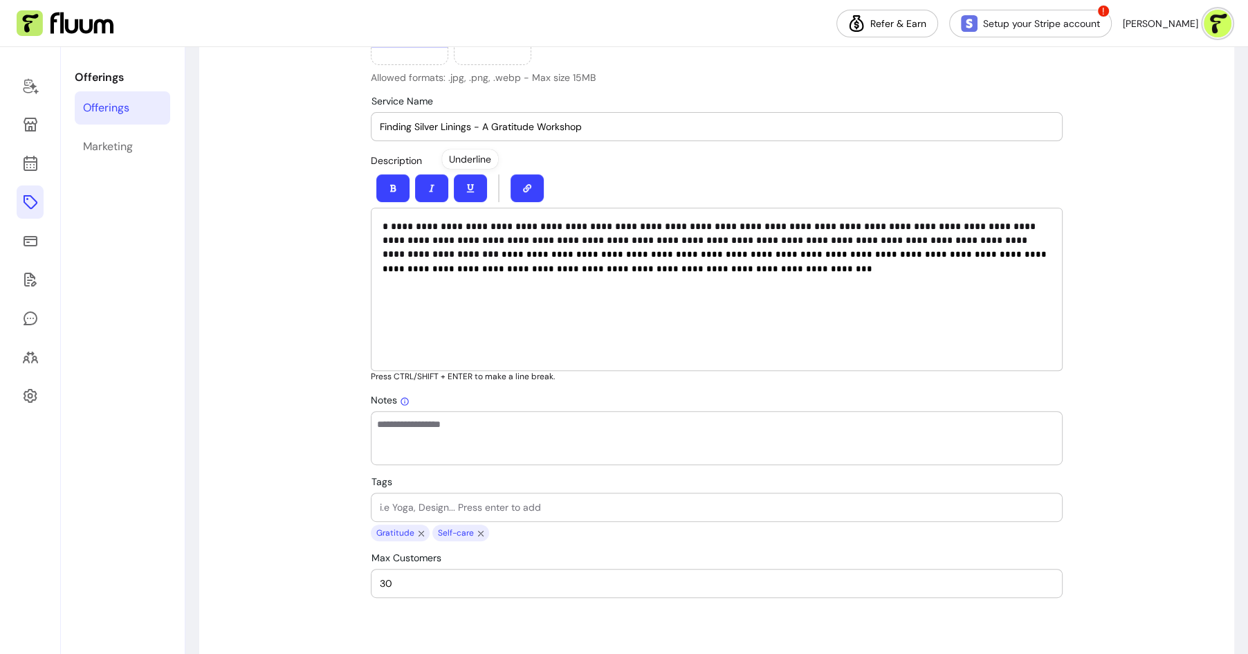
click at [536, 267] on p "**********" at bounding box center [717, 247] width 668 height 57
click at [977, 250] on span "**********" at bounding box center [716, 262] width 667 height 24
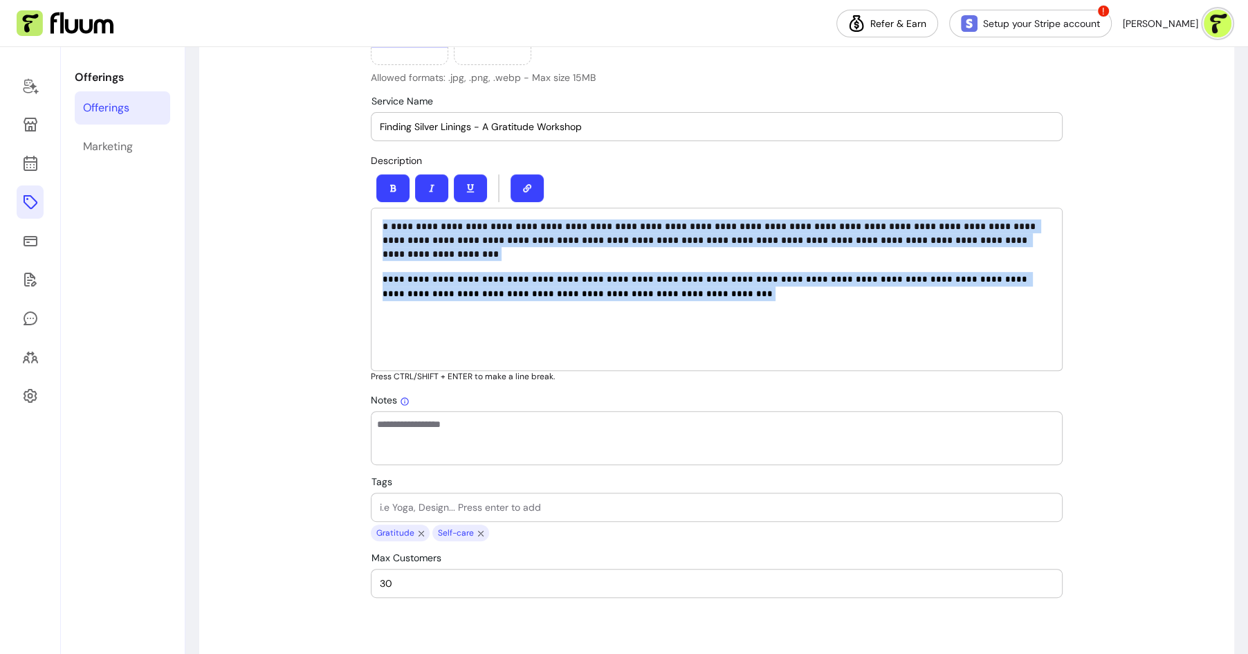
drag, startPoint x: 644, startPoint y: 293, endPoint x: 365, endPoint y: 221, distance: 287.7
click at [403, 191] on button "button" at bounding box center [393, 188] width 33 height 27
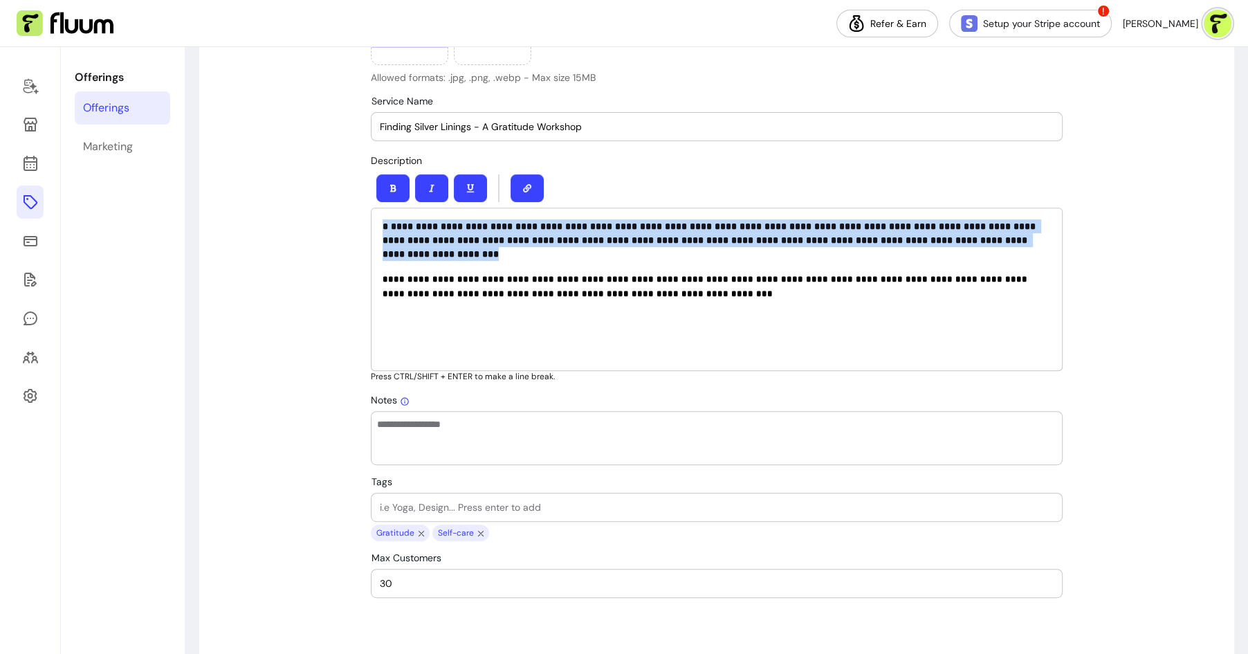
click at [403, 191] on button "button" at bounding box center [392, 188] width 33 height 28
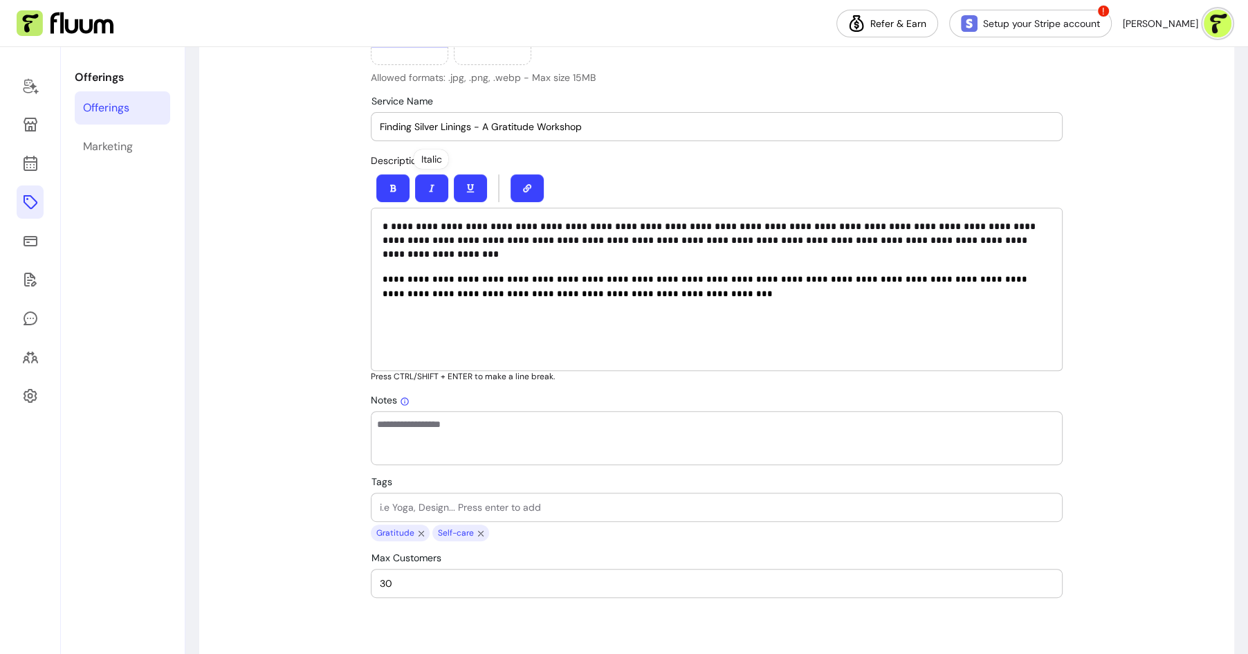
click at [647, 310] on div "**********" at bounding box center [717, 289] width 692 height 163
drag, startPoint x: 632, startPoint y: 302, endPoint x: 409, endPoint y: 302, distance: 222.7
click at [409, 302] on p "**********" at bounding box center [717, 307] width 668 height 71
click at [453, 318] on span "**********" at bounding box center [449, 322] width 133 height 9
click at [695, 331] on div "**********" at bounding box center [717, 289] width 692 height 163
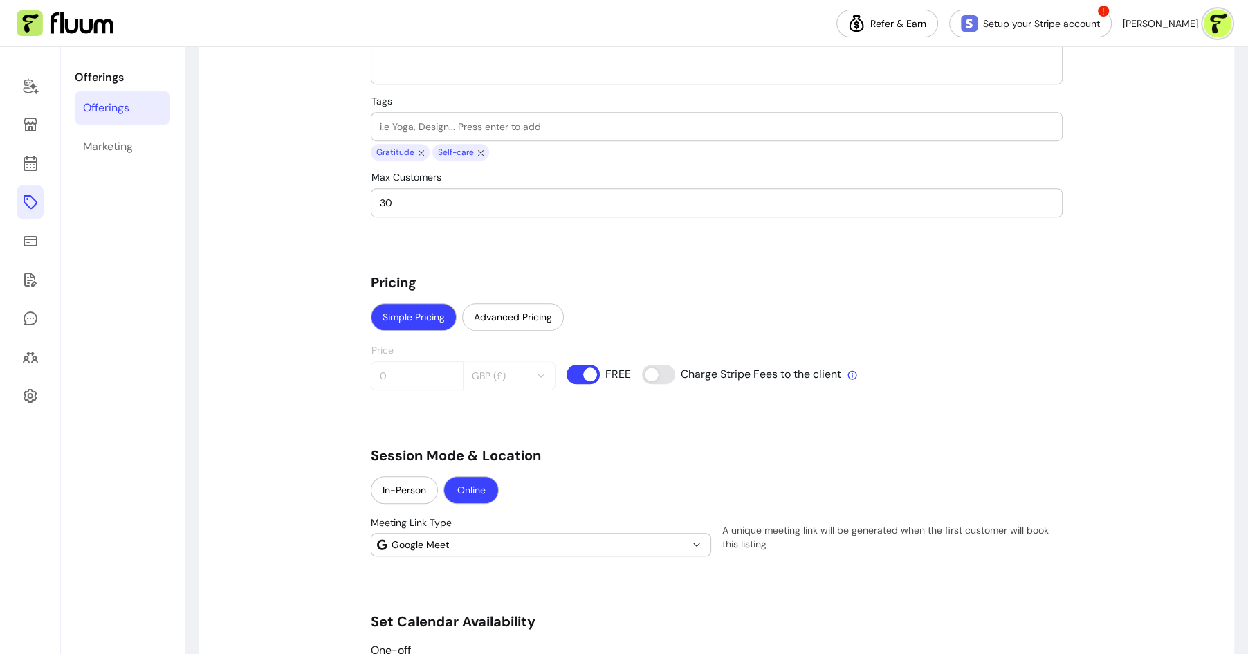
scroll to position [1664, 0]
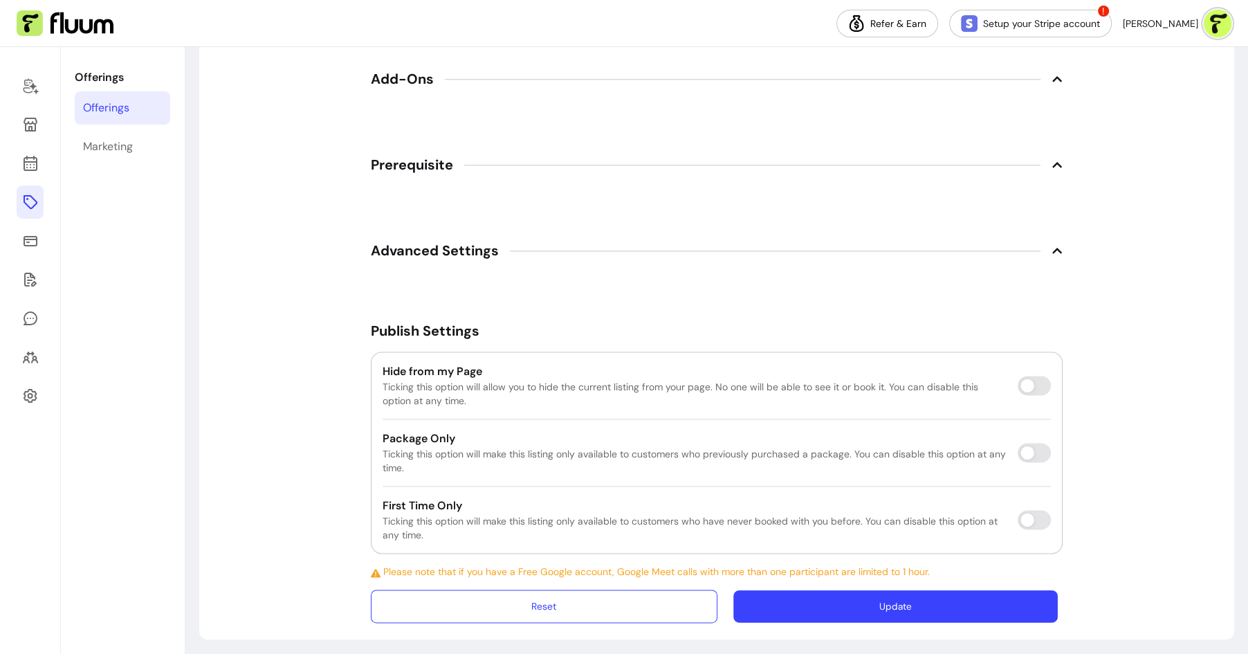
click at [866, 594] on button "Update" at bounding box center [895, 606] width 324 height 33
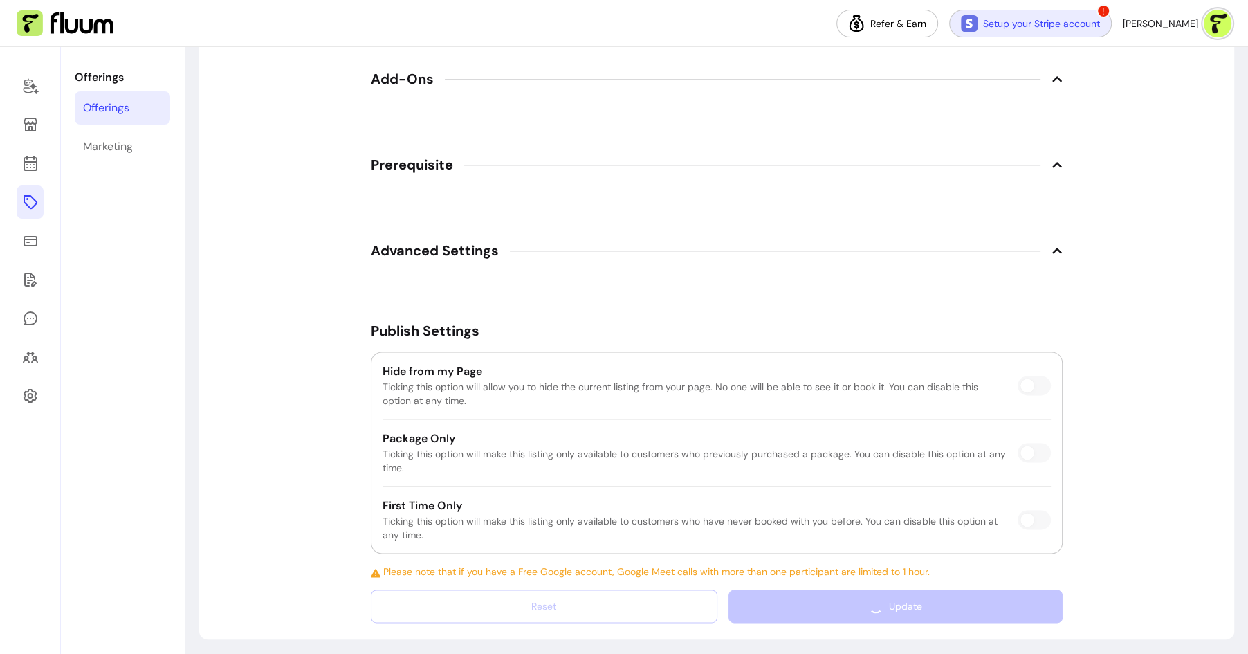
scroll to position [10, 0]
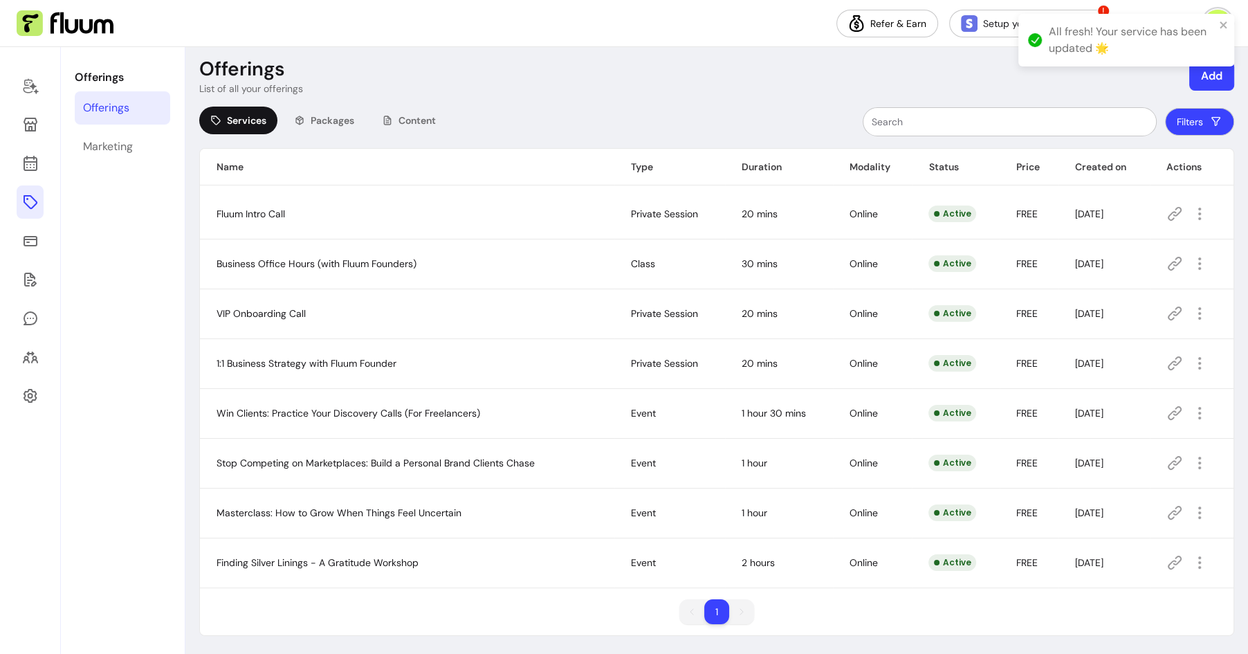
click at [1175, 559] on icon at bounding box center [1174, 562] width 17 height 17
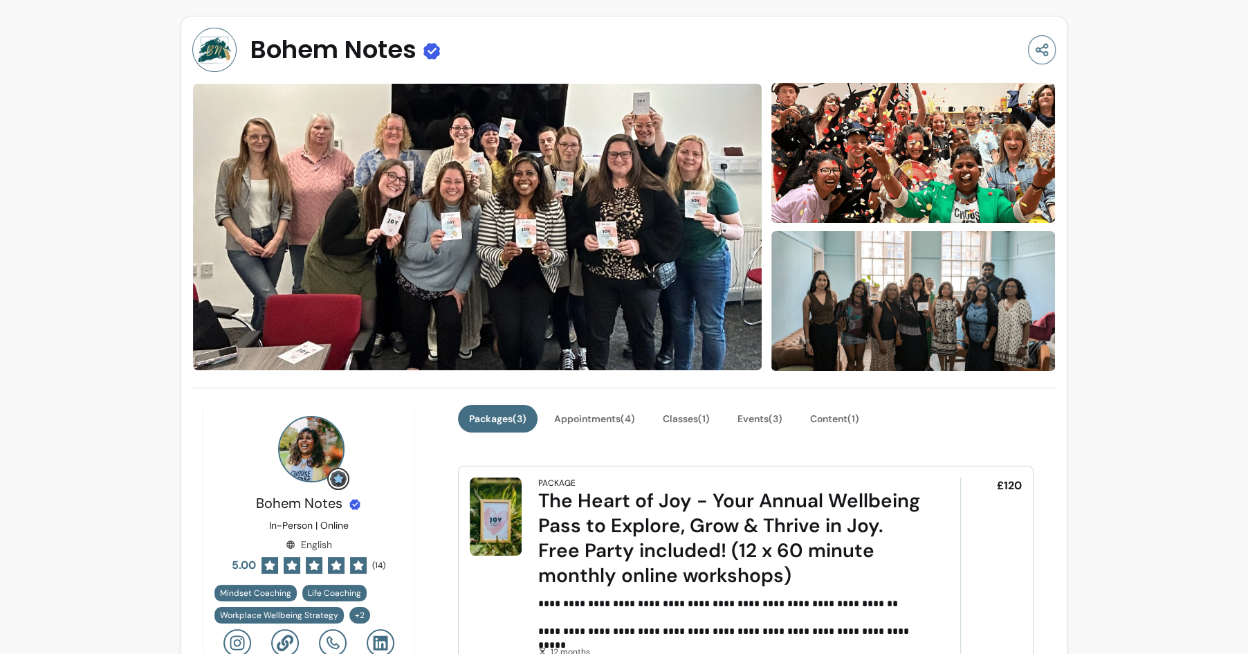
click at [309, 450] on img at bounding box center [311, 449] width 66 height 66
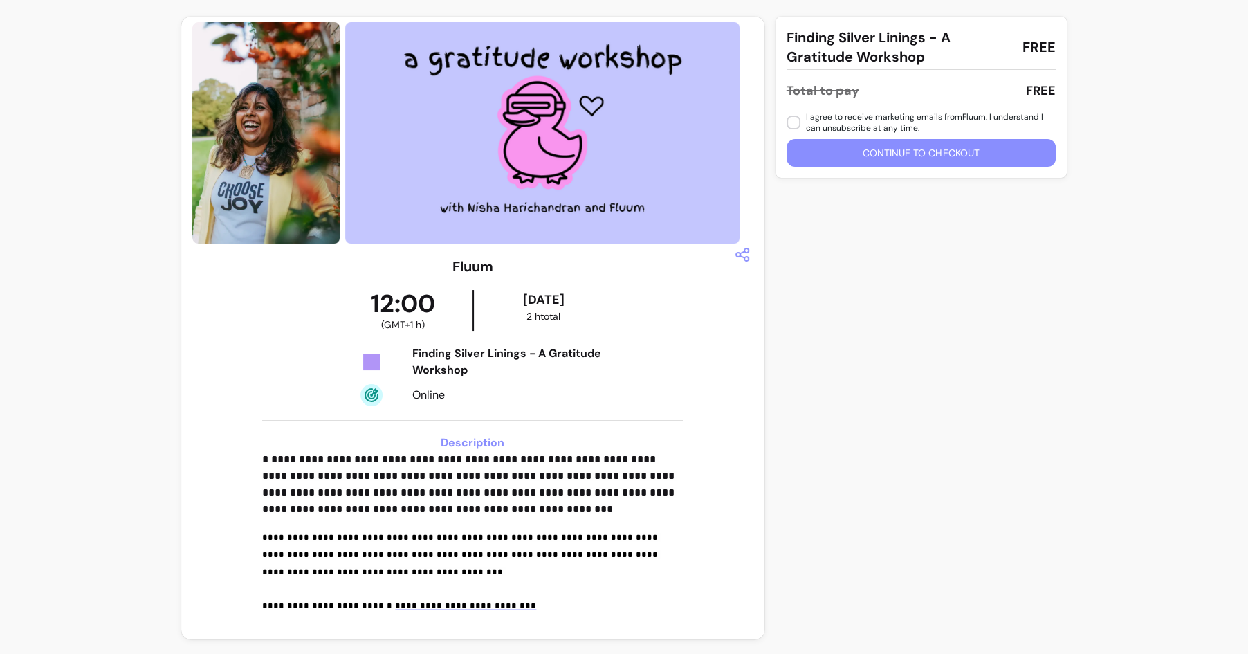
click at [1090, 304] on div "**********" at bounding box center [624, 325] width 1248 height 650
